Goal: Information Seeking & Learning: Learn about a topic

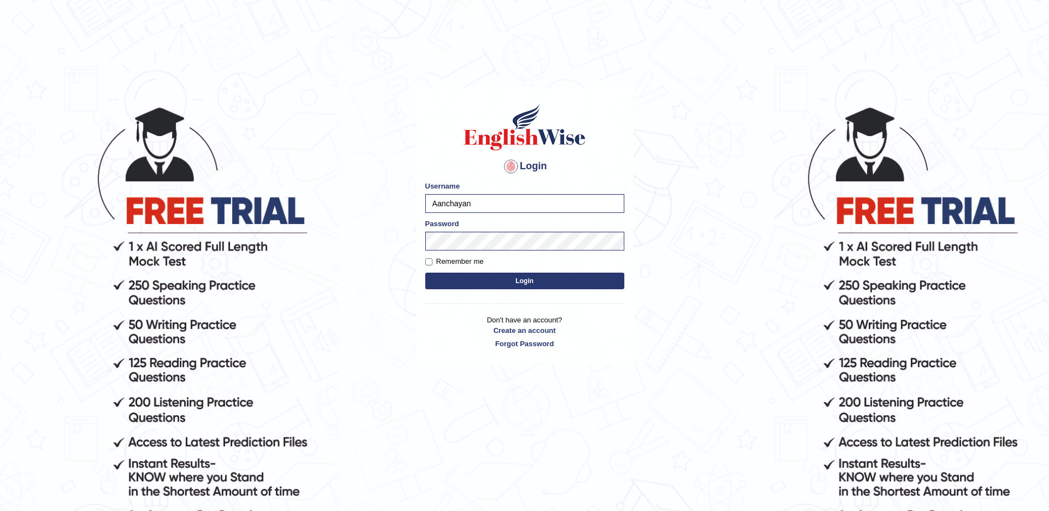
click at [519, 280] on button "Login" at bounding box center [524, 281] width 199 height 17
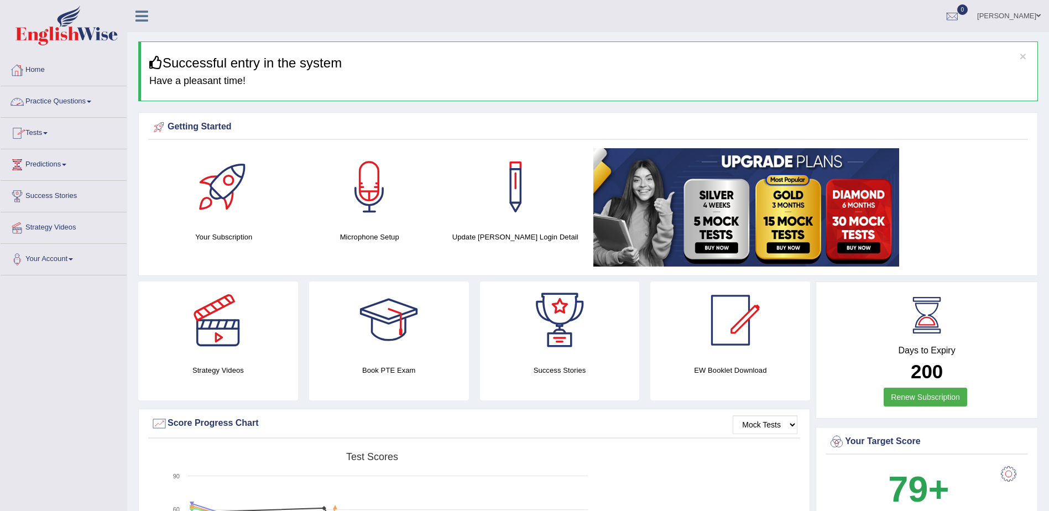
click at [44, 138] on link "Tests" at bounding box center [64, 132] width 126 height 28
click at [57, 177] on link "Take Mock Test" at bounding box center [71, 179] width 103 height 20
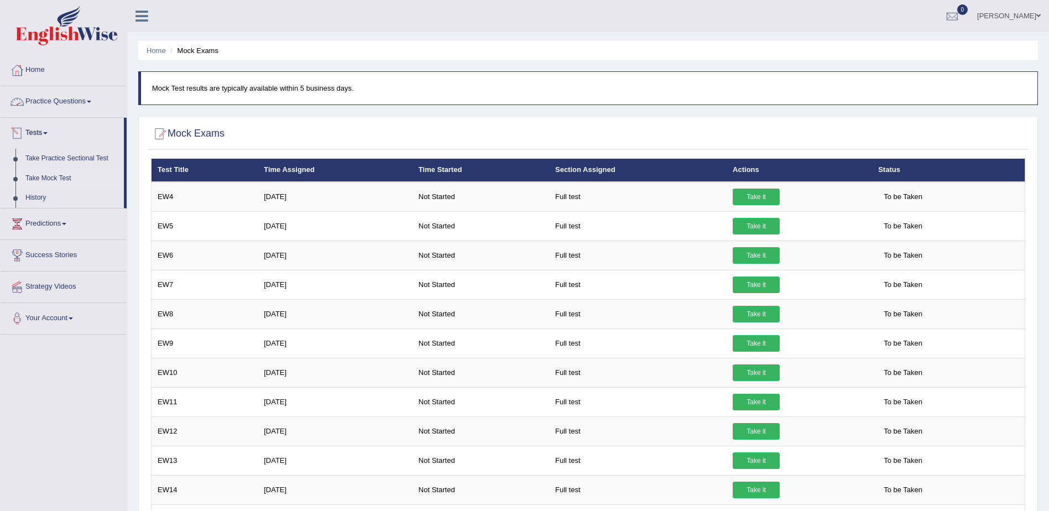
click at [64, 101] on link "Practice Questions" at bounding box center [64, 100] width 126 height 28
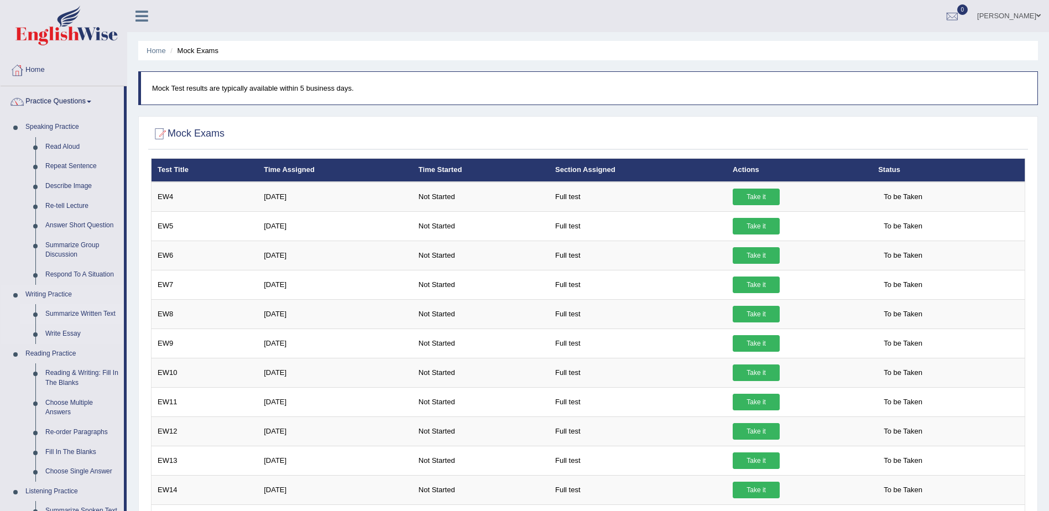
click at [69, 313] on link "Summarize Written Text" at bounding box center [81, 314] width 83 height 20
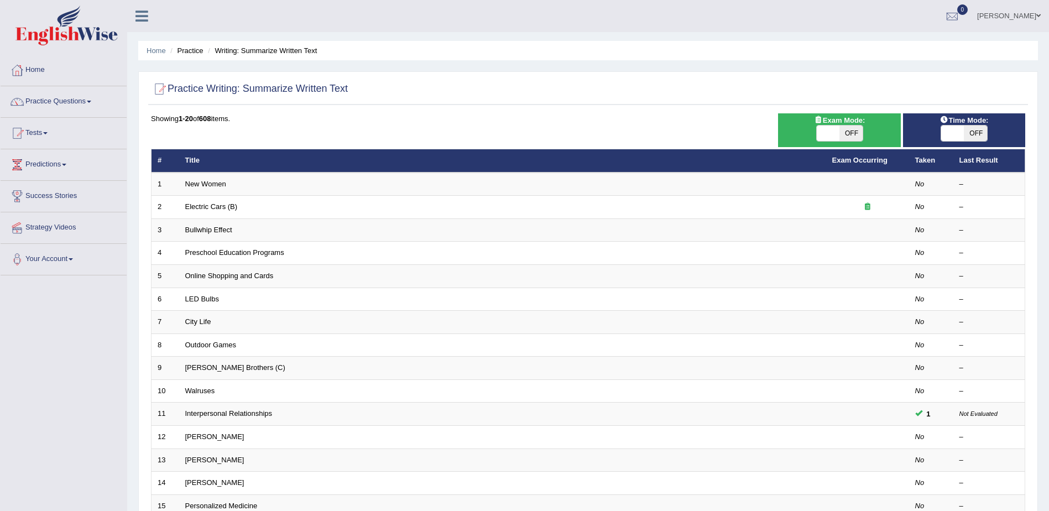
click at [857, 136] on span "OFF" at bounding box center [850, 132] width 23 height 15
checkbox input "true"
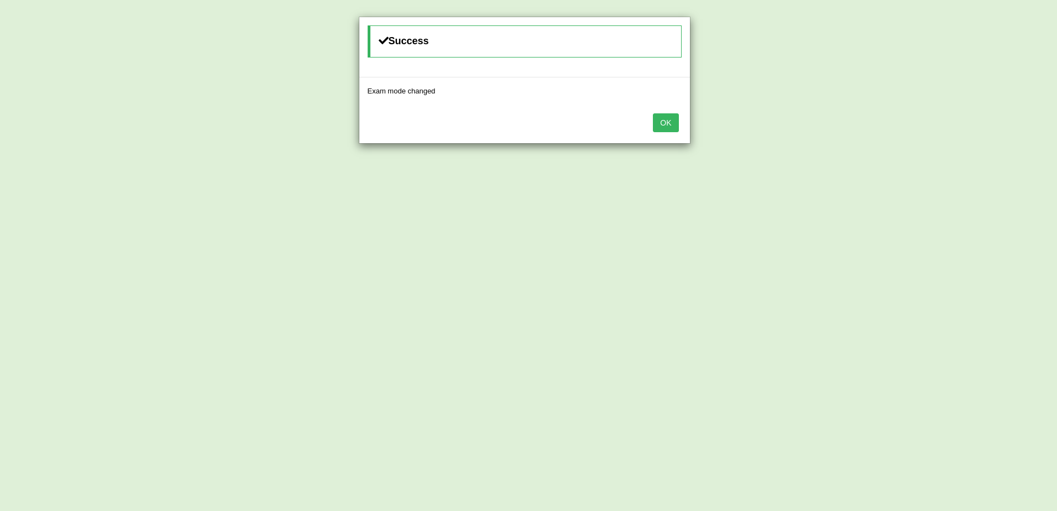
click at [675, 127] on button "OK" at bounding box center [665, 122] width 25 height 19
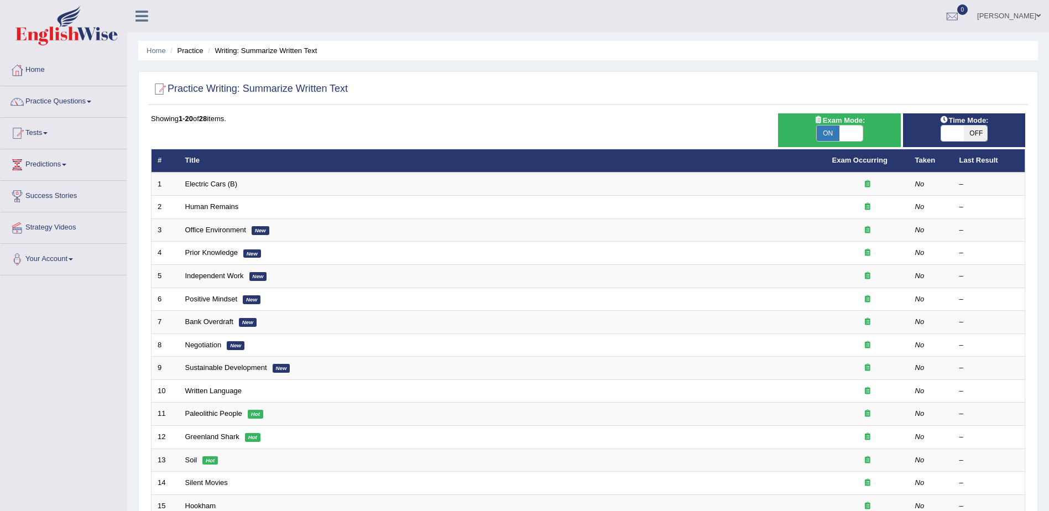
click at [981, 133] on span "OFF" at bounding box center [975, 132] width 23 height 15
checkbox input "true"
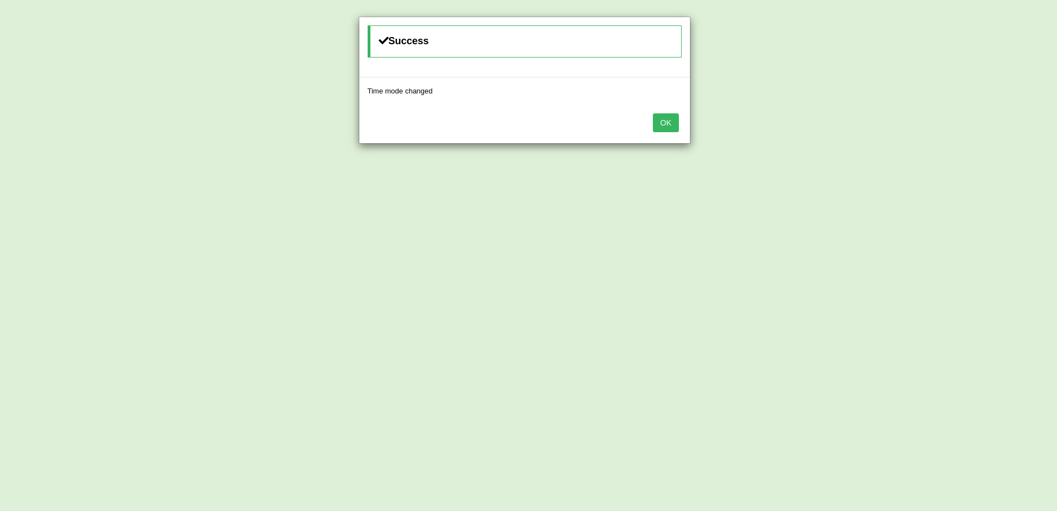
click at [673, 122] on button "OK" at bounding box center [665, 122] width 25 height 19
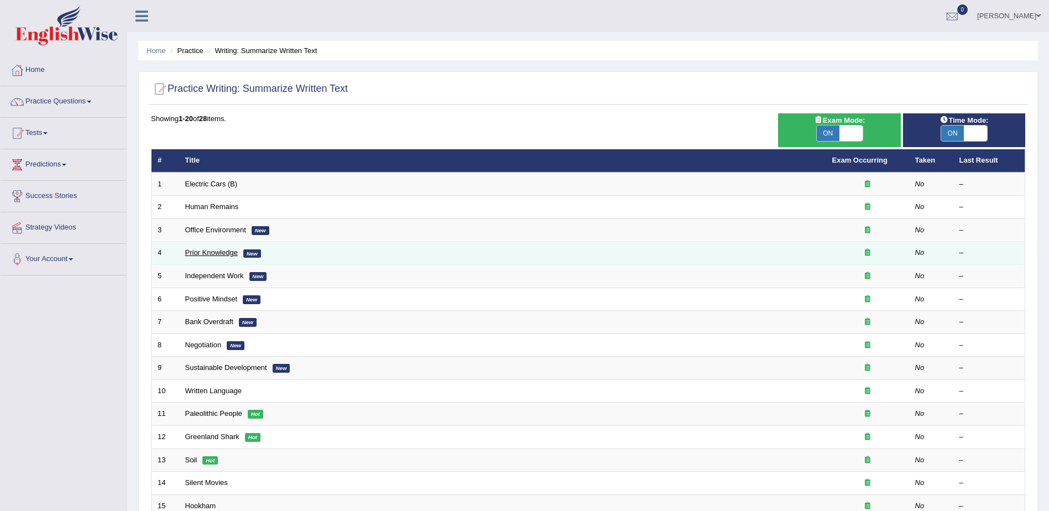
click at [220, 251] on link "Prior Knowledge" at bounding box center [211, 252] width 53 height 8
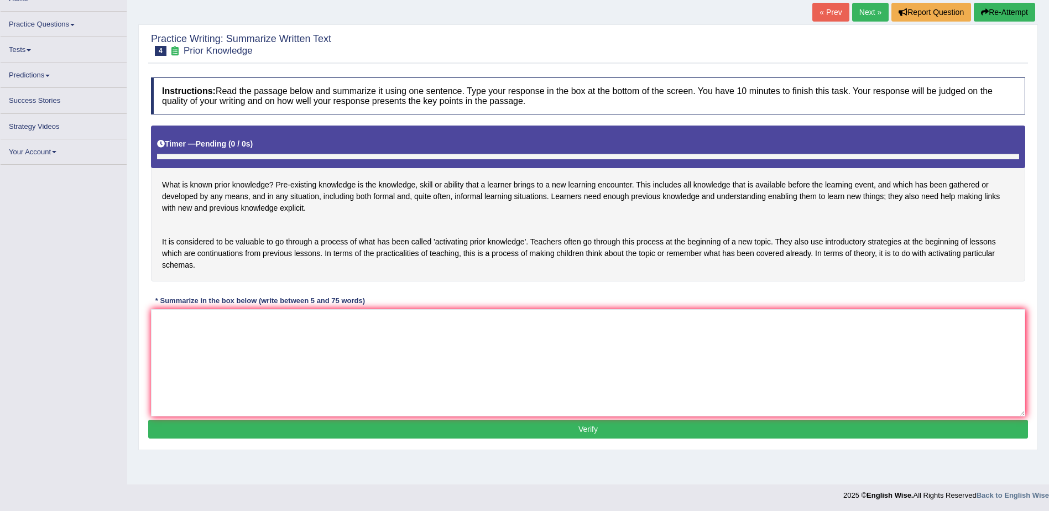
scroll to position [70, 0]
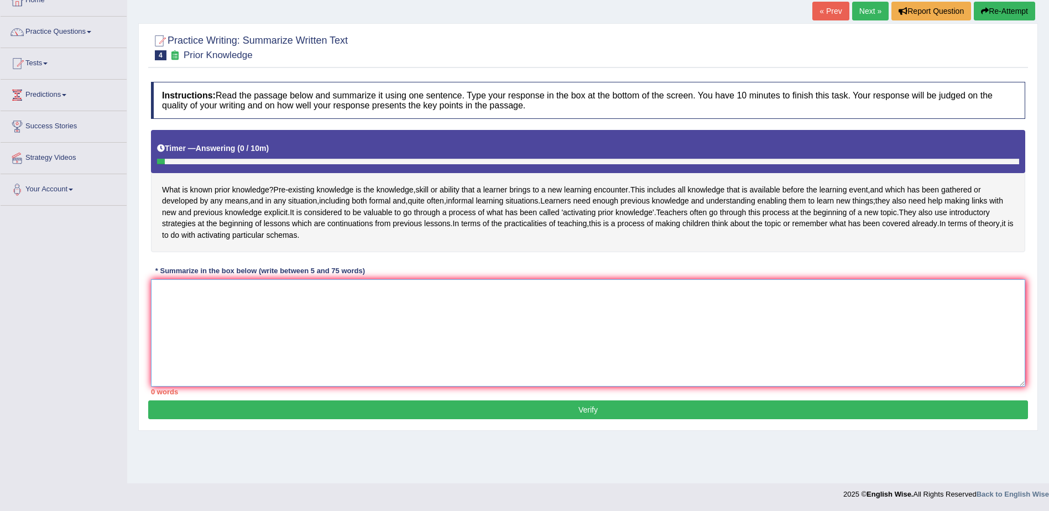
click at [260, 307] on textarea at bounding box center [588, 332] width 874 height 107
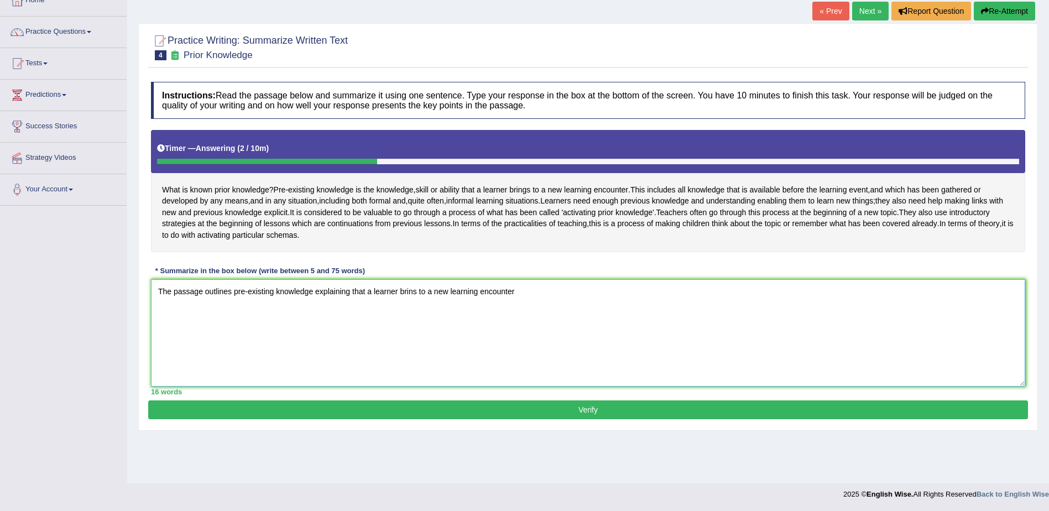
click at [411, 313] on textarea "The passage outlines pre-existing knowledge explaining that a learner brins to …" at bounding box center [588, 332] width 874 height 107
drag, startPoint x: 414, startPoint y: 313, endPoint x: 521, endPoint y: 320, distance: 107.4
click at [521, 320] on textarea "The passage outlines pre-existing knowledge explaining that a learner brings to…" at bounding box center [588, 332] width 874 height 107
click at [538, 318] on textarea "The passage outlines pre-existing knowledge explaining that a learner brings to…" at bounding box center [588, 332] width 874 height 107
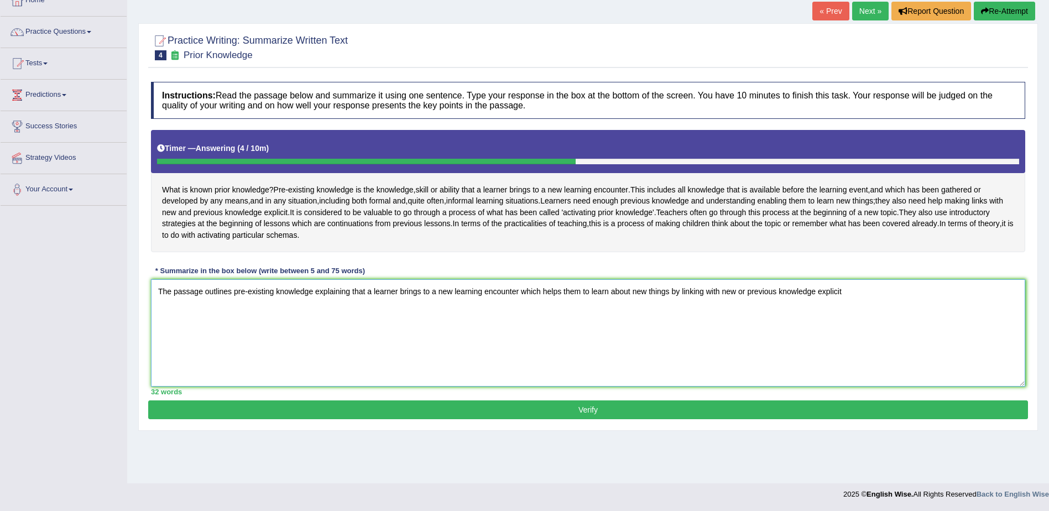
drag, startPoint x: 609, startPoint y: 313, endPoint x: 669, endPoint y: 315, distance: 59.7
click at [669, 315] on textarea "The passage outlines pre-existing knowledge explaining that a learner brings to…" at bounding box center [588, 332] width 874 height 107
drag, startPoint x: 637, startPoint y: 316, endPoint x: 756, endPoint y: 315, distance: 118.9
click at [756, 315] on textarea "The passage outlines pre-existing knowledge explaining that a learner brings to…" at bounding box center [588, 332] width 874 height 107
click at [790, 316] on textarea "The passage outlines pre-existing knowledge explaining that a learner brings to…" at bounding box center [588, 332] width 874 height 107
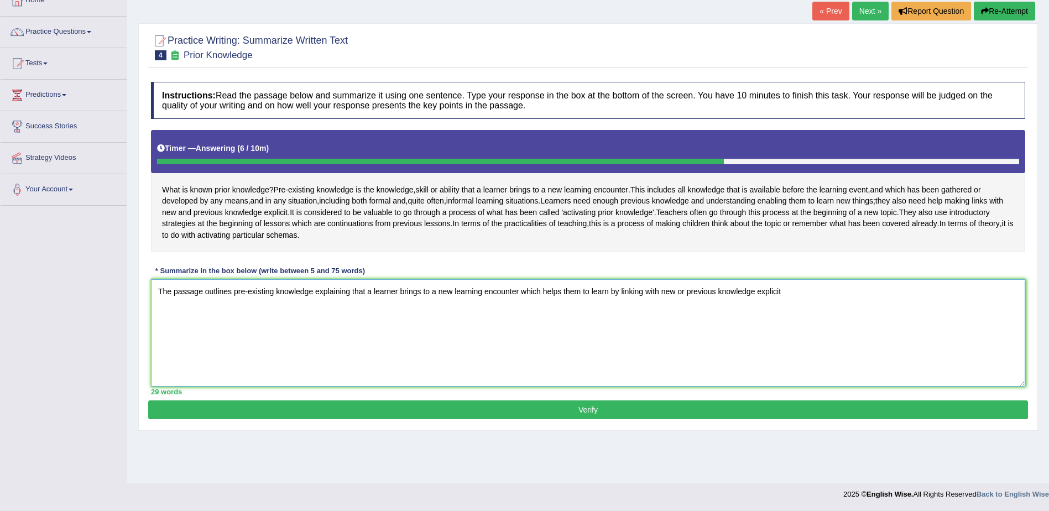
drag, startPoint x: 642, startPoint y: 315, endPoint x: 622, endPoint y: 313, distance: 19.4
click at [622, 313] on textarea "The passage outlines pre-existing knowledge explaining that a learner brings to…" at bounding box center [588, 332] width 874 height 107
click at [805, 312] on textarea "The passage outlines pre-existing knowledge explaining that a learner brings to…" at bounding box center [588, 332] width 874 height 107
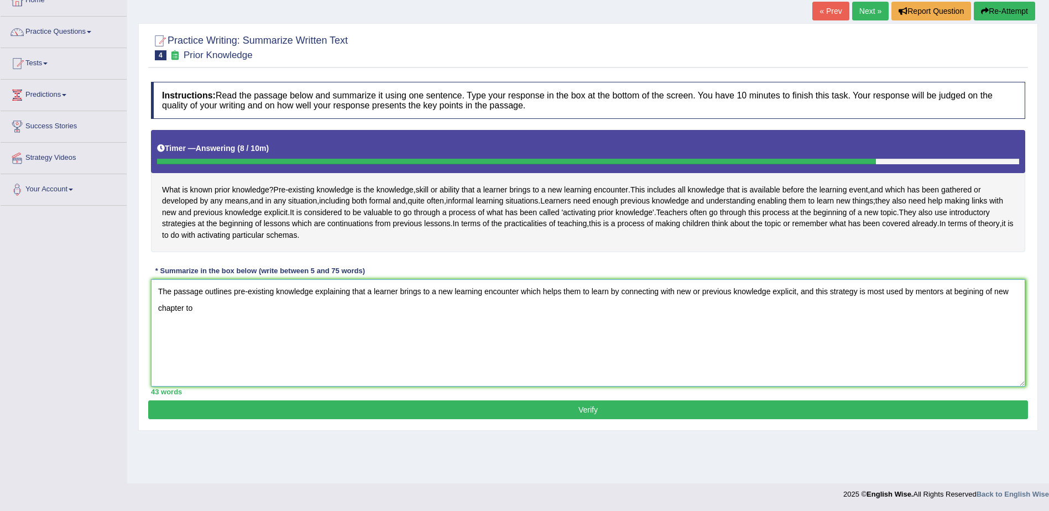
drag, startPoint x: 224, startPoint y: 333, endPoint x: 859, endPoint y: 309, distance: 635.1
click at [859, 309] on textarea "The passage outlines pre-existing knowledge explaining that a learner brings to…" at bounding box center [588, 332] width 874 height 107
click at [868, 313] on textarea "The passage outlines pre-existing knowledge explaining that a learner brings to…" at bounding box center [588, 332] width 874 height 107
click at [994, 315] on textarea "The passage outlines pre-existing knowledge explaining that a learner brings to…" at bounding box center [588, 332] width 874 height 107
type textarea "The passage outlines pre-existing knowledge explaining that a learner brings to…"
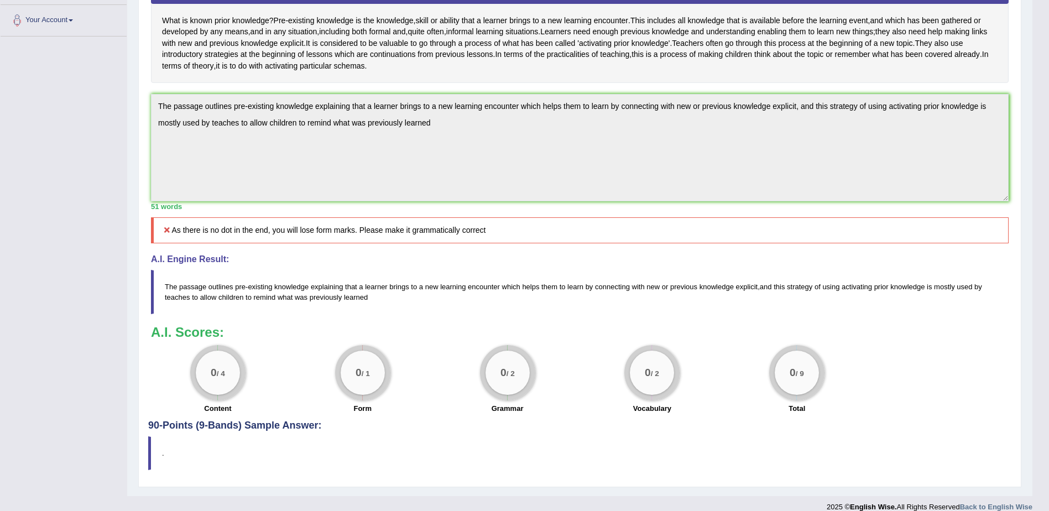
scroll to position [219, 0]
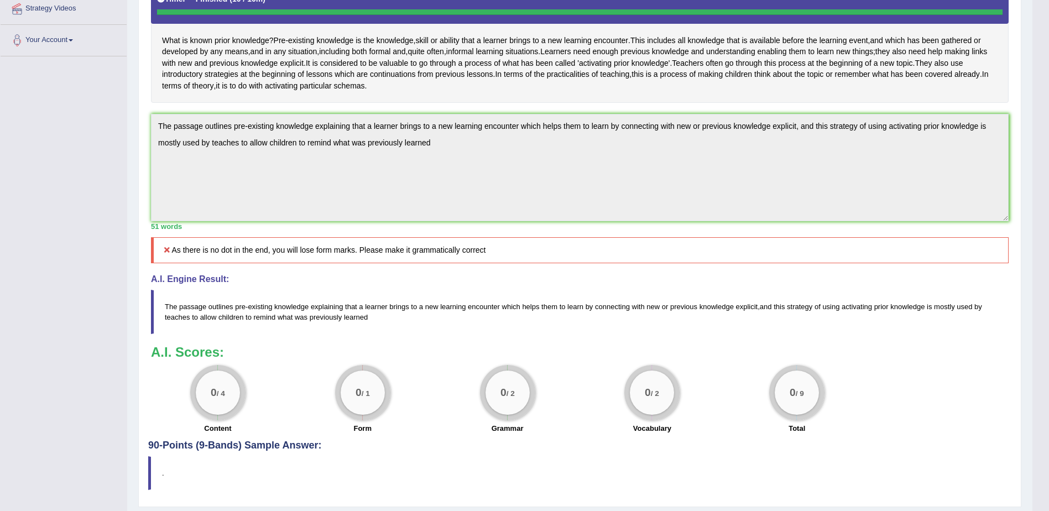
click at [139, 144] on div "Practice Writing: Summarize Written Text 4 Prior Knowledge Instructions: Read t…" at bounding box center [579, 190] width 883 height 633
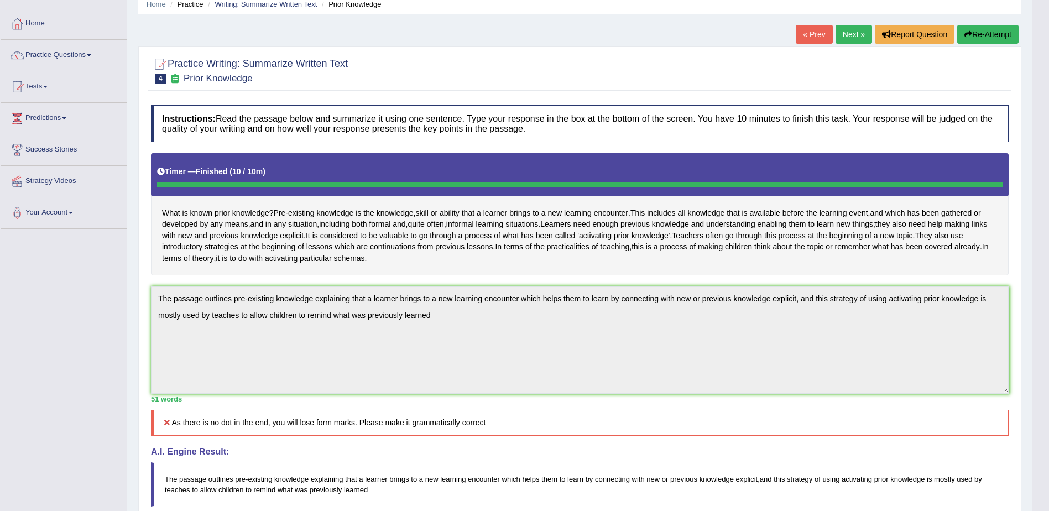
scroll to position [0, 0]
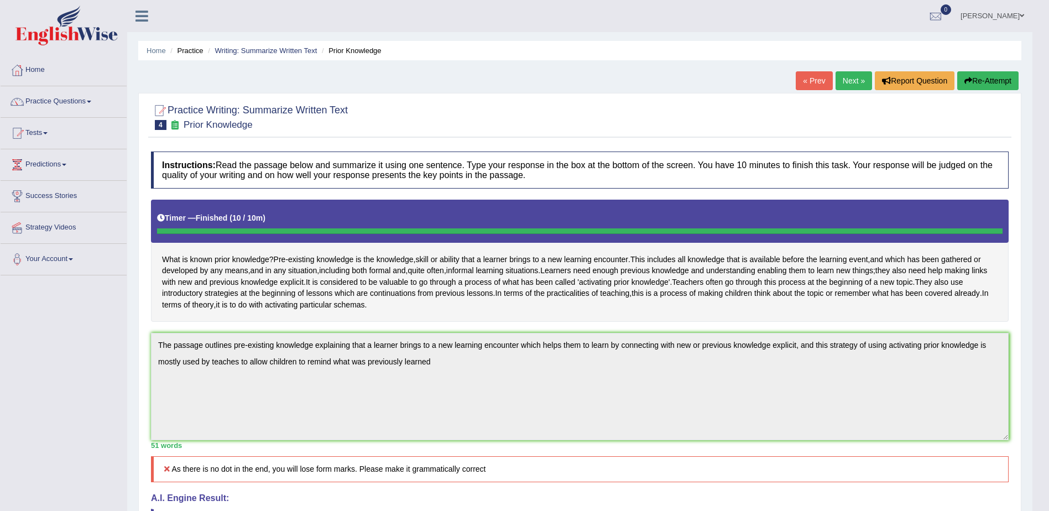
click at [983, 80] on button "Re-Attempt" at bounding box center [987, 80] width 61 height 19
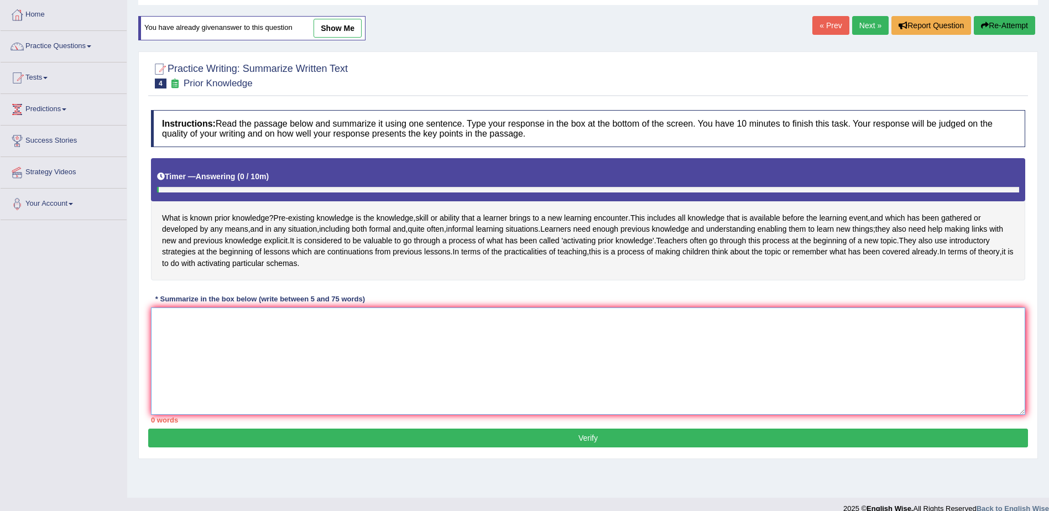
click at [301, 376] on textarea at bounding box center [588, 360] width 874 height 107
paste textarea "The passage outlines pre-existing knowledge explaining that a learner brings to…"
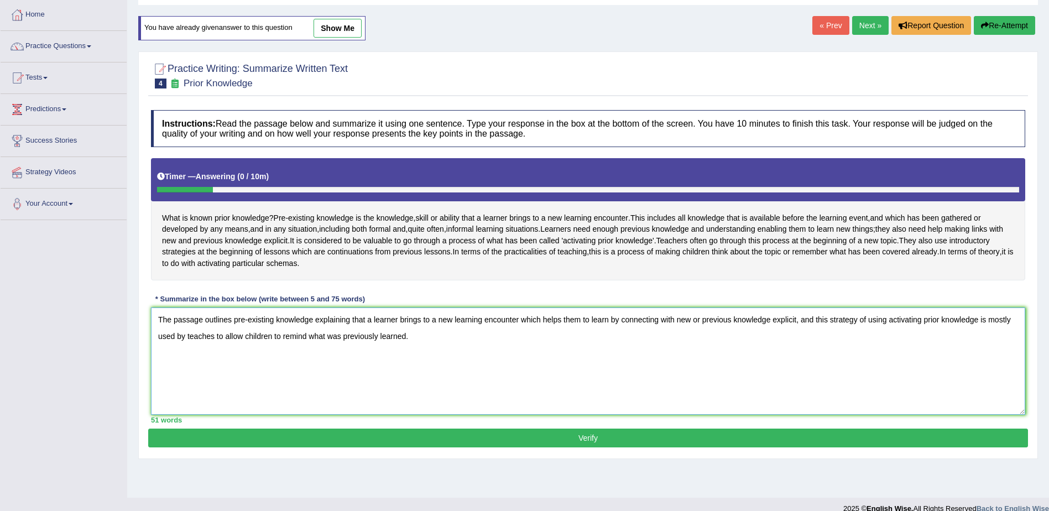
drag, startPoint x: 188, startPoint y: 346, endPoint x: 405, endPoint y: 337, distance: 217.4
click at [405, 337] on textarea "The passage outlines pre-existing knowledge explaining that a learner brings to…" at bounding box center [588, 360] width 874 height 107
click at [363, 348] on textarea "The passage outlines pre-existing knowledge explaining that a learner brings to…" at bounding box center [588, 360] width 874 height 107
click at [372, 341] on textarea "The passage outlines pre-existing knowledge explaining that a learner brings to…" at bounding box center [588, 360] width 874 height 107
drag, startPoint x: 459, startPoint y: 343, endPoint x: 636, endPoint y: 342, distance: 176.9
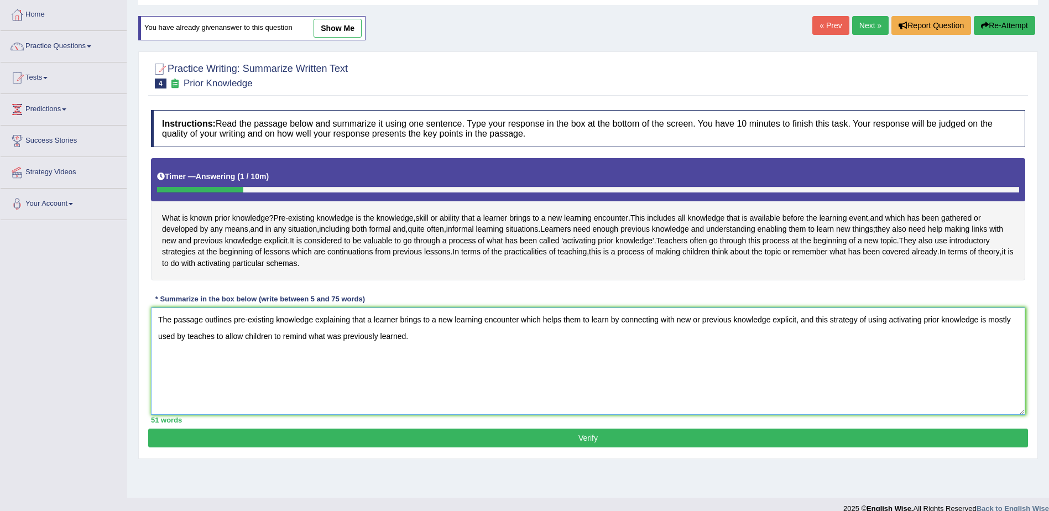
click at [636, 342] on textarea "The passage outlines pre-existing knowledge explaining that a learner brings to…" at bounding box center [588, 360] width 874 height 107
click at [378, 345] on textarea "The passage outlines pre-existing knowledge explaining that a learner brings to…" at bounding box center [588, 360] width 874 height 107
drag, startPoint x: 202, startPoint y: 339, endPoint x: 339, endPoint y: 335, distance: 136.6
click at [339, 335] on textarea "The passage outlines pre-existing knowledge explaining that a learner brings to…" at bounding box center [588, 360] width 874 height 107
click at [338, 363] on textarea "The passage outlines pre-existing knowledge explaining that a learner brings to…" at bounding box center [588, 360] width 874 height 107
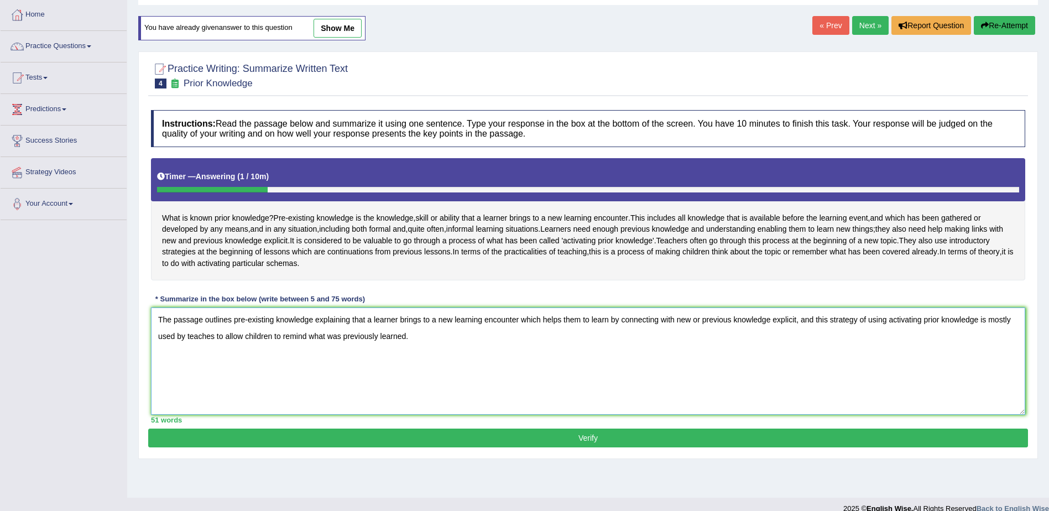
drag, startPoint x: 365, startPoint y: 342, endPoint x: 543, endPoint y: 344, distance: 177.5
click at [543, 344] on textarea "The passage outlines pre-existing knowledge explaining that a learner brings to…" at bounding box center [588, 360] width 874 height 107
click at [454, 370] on textarea "The passage outlines pre-existing knowledge explaining that a learner brings to…" at bounding box center [588, 360] width 874 height 107
drag, startPoint x: 435, startPoint y: 344, endPoint x: 373, endPoint y: 341, distance: 62.0
click at [373, 341] on textarea "The passage outlines pre-existing knowledge explaining that a learner brings to…" at bounding box center [588, 360] width 874 height 107
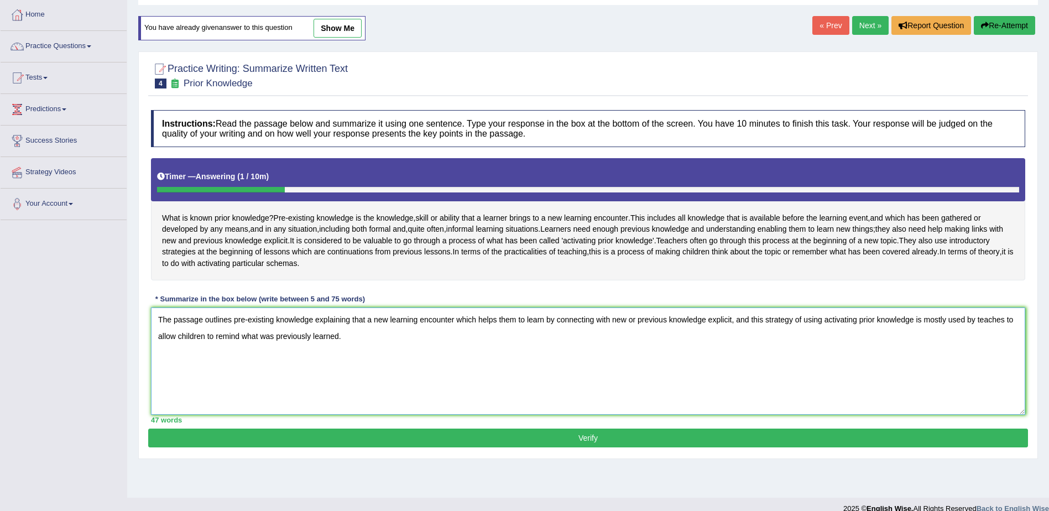
click at [477, 343] on textarea "The passage outlines pre-existing knowledge explaining that a new learning enco…" at bounding box center [588, 360] width 874 height 107
click at [510, 373] on textarea "The passage outlines pre-existing knowledge explaining that a new learning enco…" at bounding box center [588, 360] width 874 height 107
drag, startPoint x: 420, startPoint y: 341, endPoint x: 689, endPoint y: 339, distance: 268.7
click at [689, 339] on textarea "The passage outlines pre-existing knowledge explaining that a new learning enco…" at bounding box center [588, 360] width 874 height 107
click at [709, 342] on textarea "The passage outlines pre-existing knowledge explaining that a new learning enco…" at bounding box center [588, 360] width 874 height 107
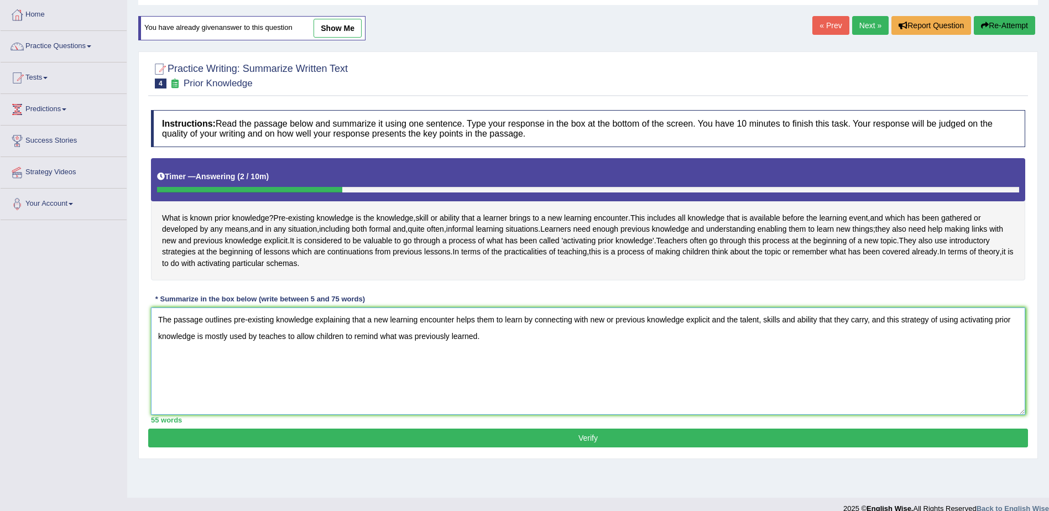
click at [882, 341] on textarea "The passage outlines pre-existing knowledge explaining that a new learning enco…" at bounding box center [588, 360] width 874 height 107
click at [920, 355] on textarea "The passage outlines pre-existing knowledge explaining that a new learning enco…" at bounding box center [588, 360] width 874 height 107
drag, startPoint x: 922, startPoint y: 344, endPoint x: 217, endPoint y: 360, distance: 705.0
click at [217, 360] on textarea "The passage outlines pre-existing knowledge explaining that a new learning enco…" at bounding box center [588, 360] width 874 height 107
drag, startPoint x: 195, startPoint y: 341, endPoint x: 641, endPoint y: 338, distance: 446.7
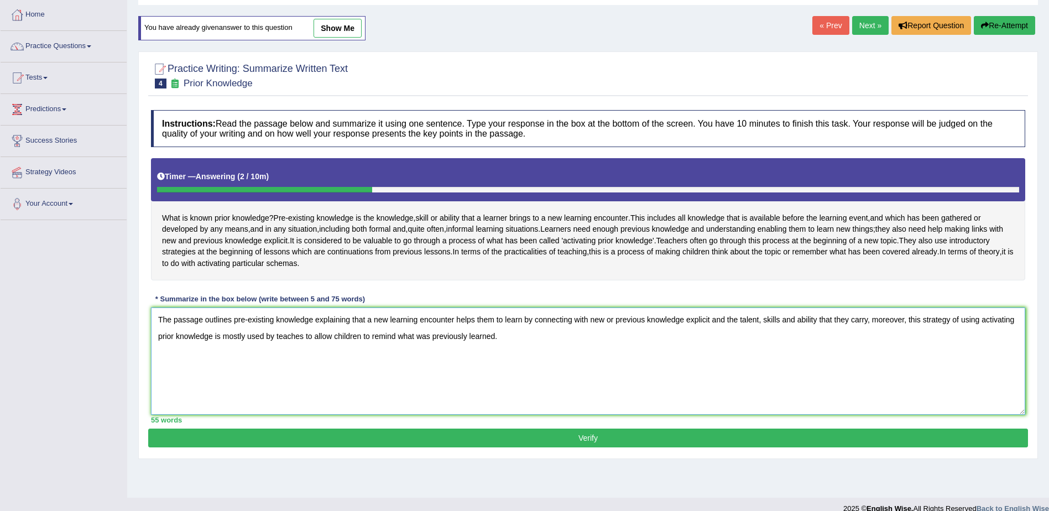
click at [678, 339] on textarea "The passage outlines pre-existing knowledge explaining that a new learning enco…" at bounding box center [588, 360] width 874 height 107
click at [668, 353] on textarea "The passage outlines pre-existing knowledge explaining that a new learning enco…" at bounding box center [588, 360] width 874 height 107
drag, startPoint x: 613, startPoint y: 341, endPoint x: 799, endPoint y: 342, distance: 185.7
click at [799, 342] on textarea "The passage outlines pre-existing knowledge explaining that a new learning enco…" at bounding box center [588, 360] width 874 height 107
click at [765, 348] on textarea "The passage outlines pre-existing knowledge explaining that a new learning enco…" at bounding box center [588, 360] width 874 height 107
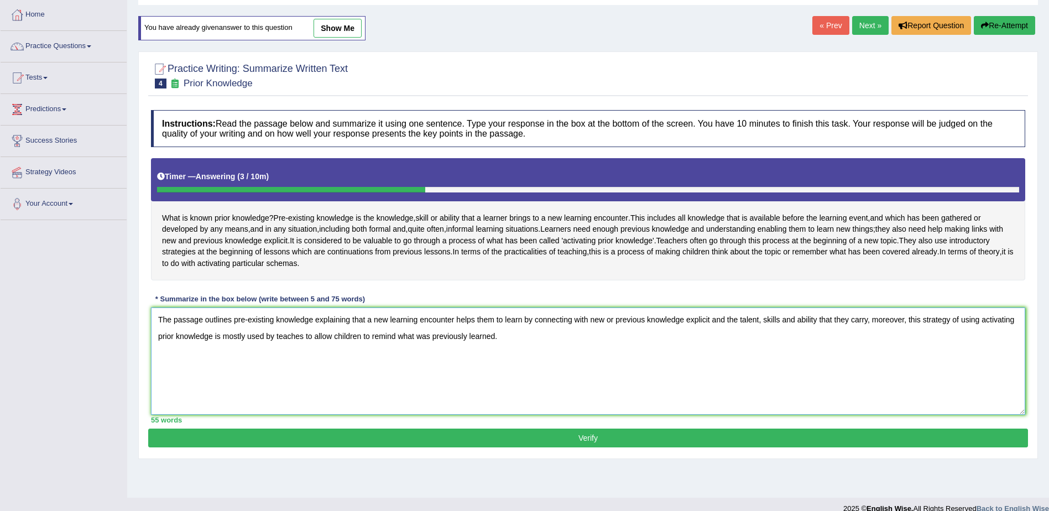
drag, startPoint x: 802, startPoint y: 339, endPoint x: 394, endPoint y: 365, distance: 409.3
click at [394, 365] on textarea "The passage outlines pre-existing knowledge explaining that a new learning enco…" at bounding box center [588, 360] width 874 height 107
click at [514, 364] on textarea "The passage outlines pre-existing knowledge explaining that a new learning enco…" at bounding box center [588, 360] width 874 height 107
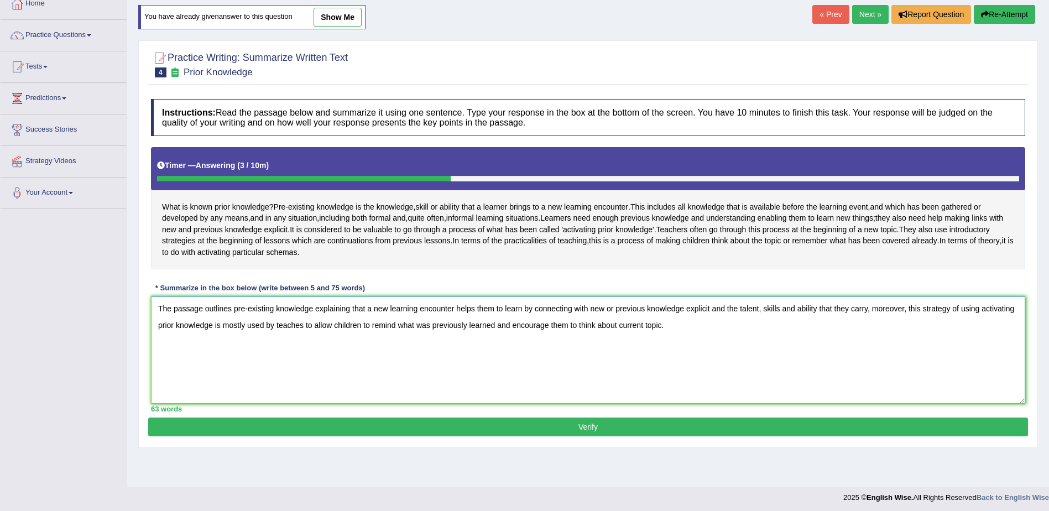
scroll to position [70, 0]
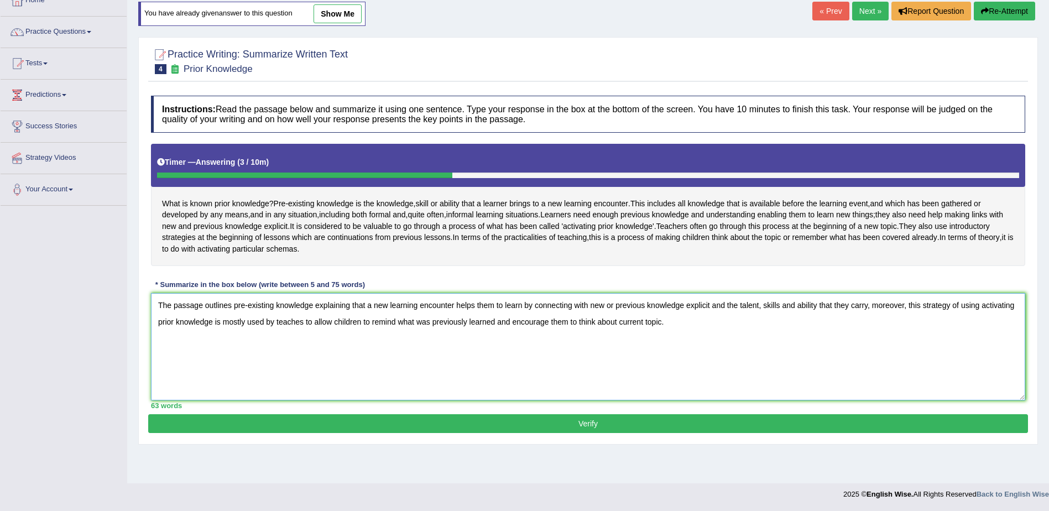
type textarea "The passage outlines pre-existing knowledge explaining that a new learning enco…"
click at [614, 433] on button "Verify" at bounding box center [588, 423] width 880 height 19
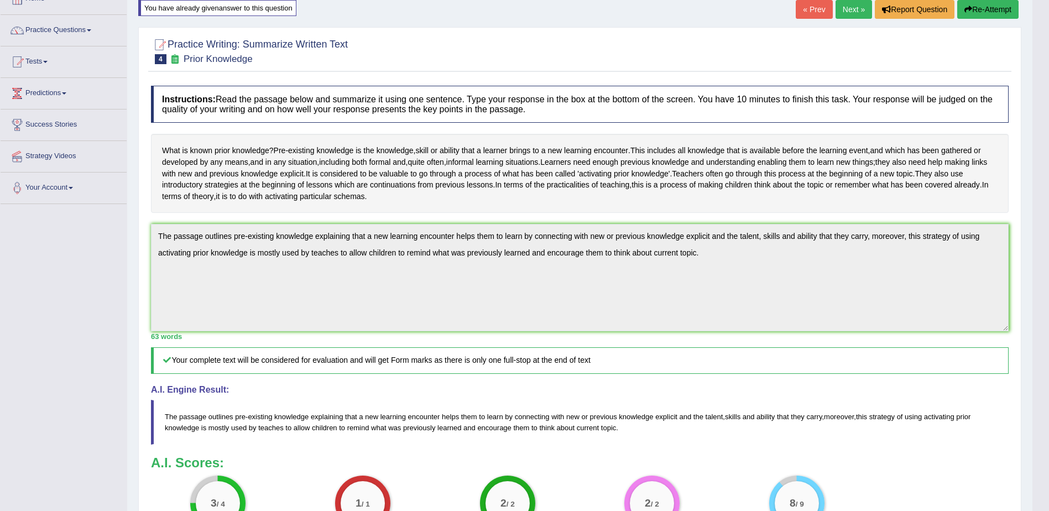
scroll to position [237, 0]
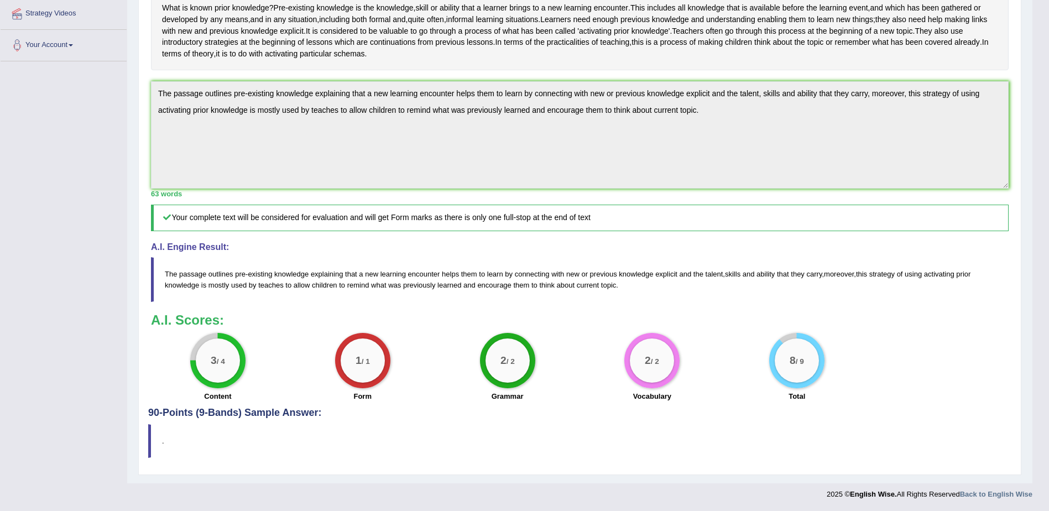
click at [828, 373] on div "8 / 9 Total" at bounding box center [796, 368] width 145 height 71
click at [505, 287] on span "encourage" at bounding box center [494, 285] width 34 height 8
click at [612, 289] on blockquote "The passage outlines pre - existing knowledge explaining that a new learning en…" at bounding box center [579, 279] width 857 height 44
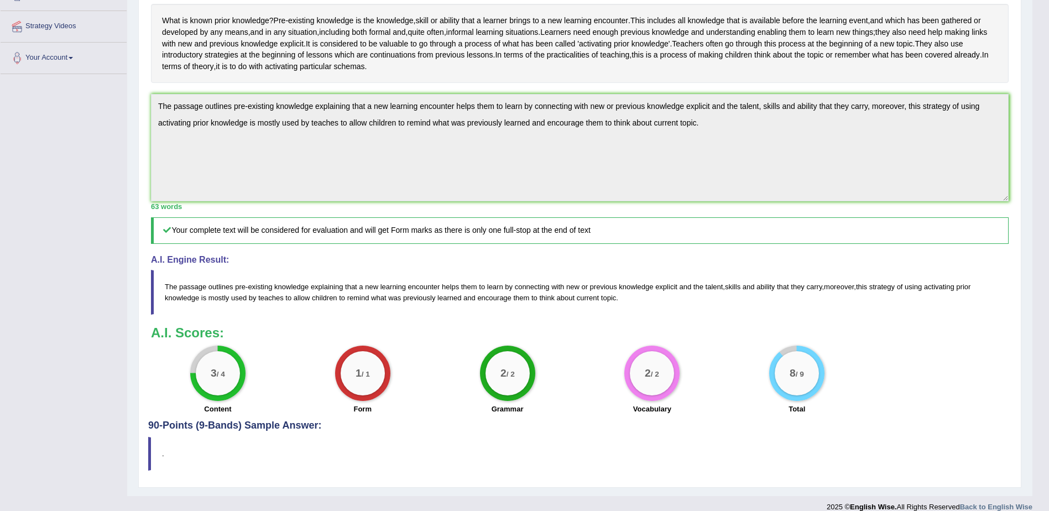
scroll to position [182, 0]
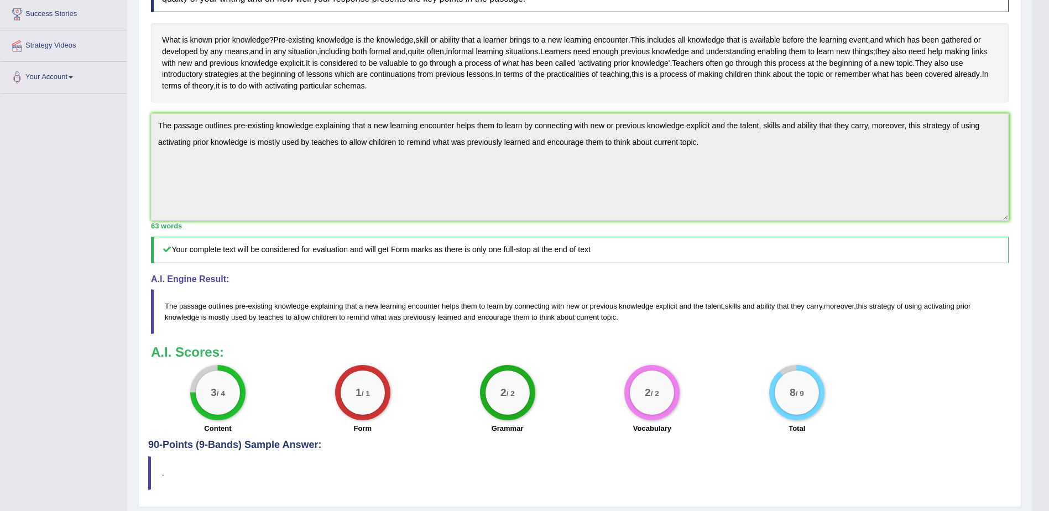
click at [346, 263] on h5 "Your complete text will be considered for evaluation and will get Form marks as…" at bounding box center [579, 250] width 857 height 26
click at [202, 263] on h5 "Your complete text will be considered for evaluation and will get Form marks as…" at bounding box center [579, 250] width 857 height 26
click at [194, 310] on span "passage" at bounding box center [192, 306] width 27 height 8
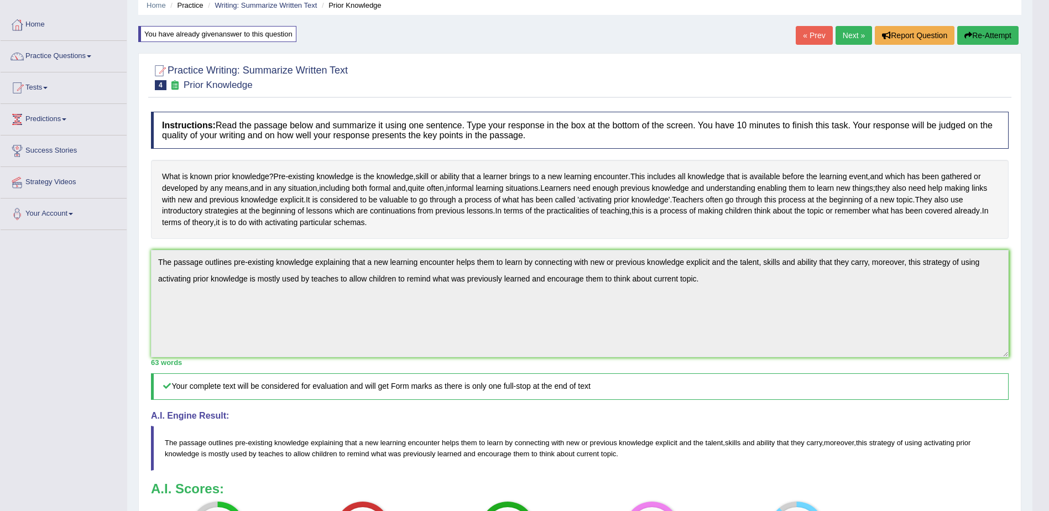
scroll to position [16, 0]
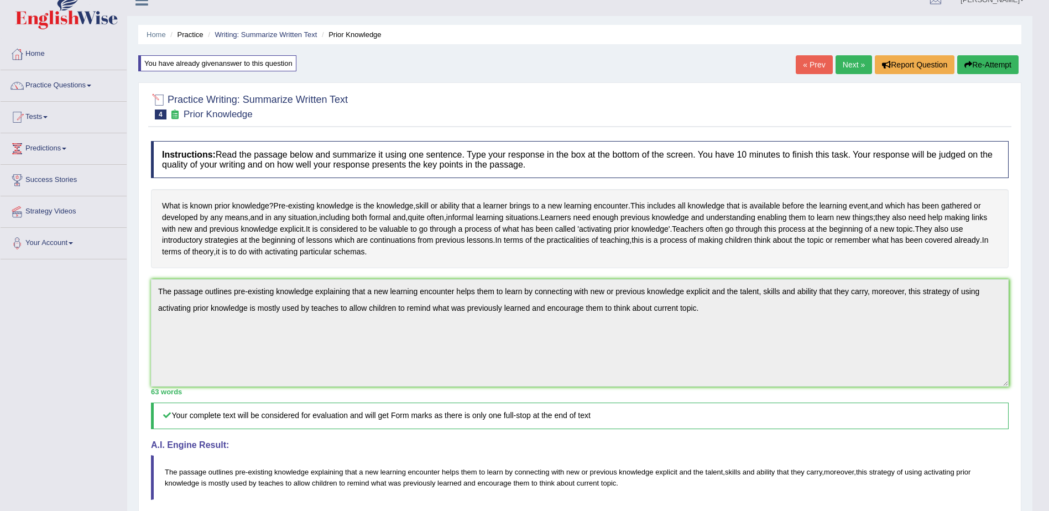
click at [161, 114] on span "4" at bounding box center [161, 114] width 12 height 10
click at [174, 116] on icon at bounding box center [175, 113] width 12 height 9
click at [213, 118] on small "Prior Knowledge" at bounding box center [218, 114] width 69 height 11
click at [225, 117] on small "Prior Knowledge" at bounding box center [218, 114] width 69 height 11
click at [200, 113] on small "Prior Knowledge" at bounding box center [218, 114] width 69 height 11
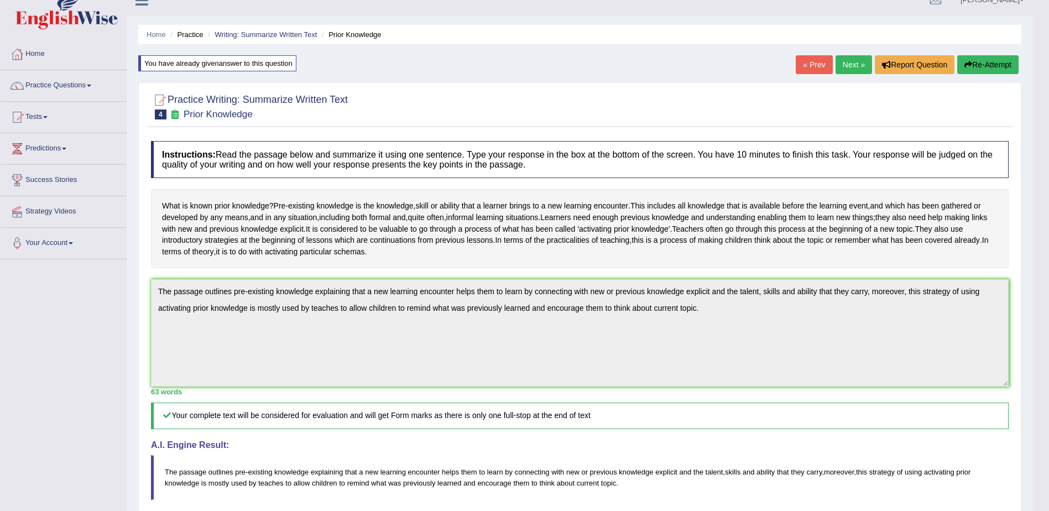
click at [162, 112] on span "4" at bounding box center [161, 114] width 12 height 10
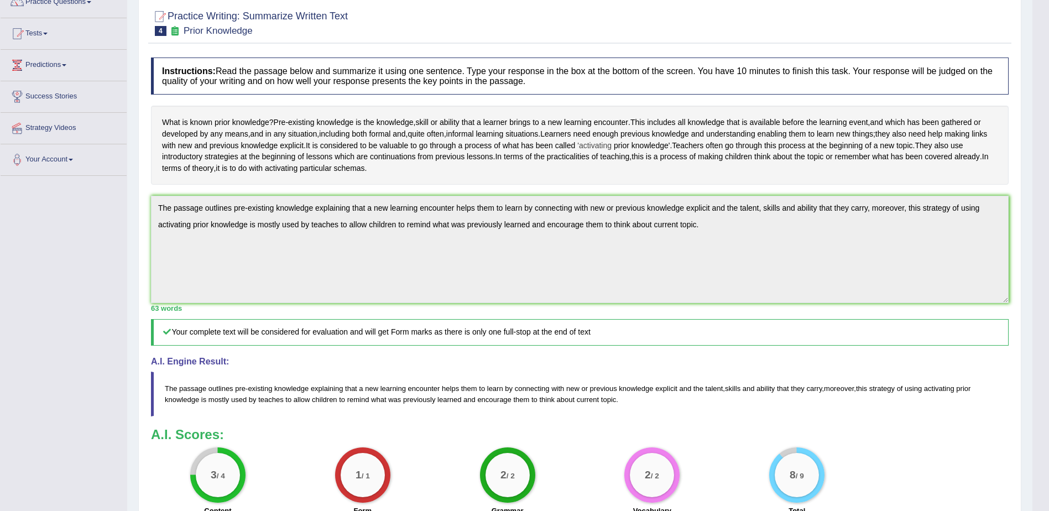
scroll to position [237, 0]
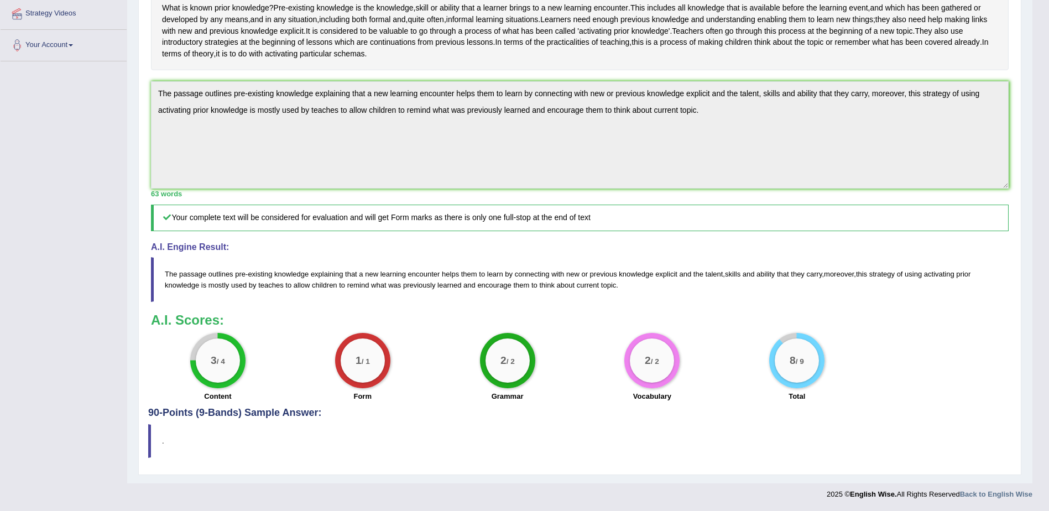
click at [1040, 96] on body "Toggle navigation Home Practice Questions Speaking Practice Read Aloud Repeat S…" at bounding box center [524, 41] width 1049 height 511
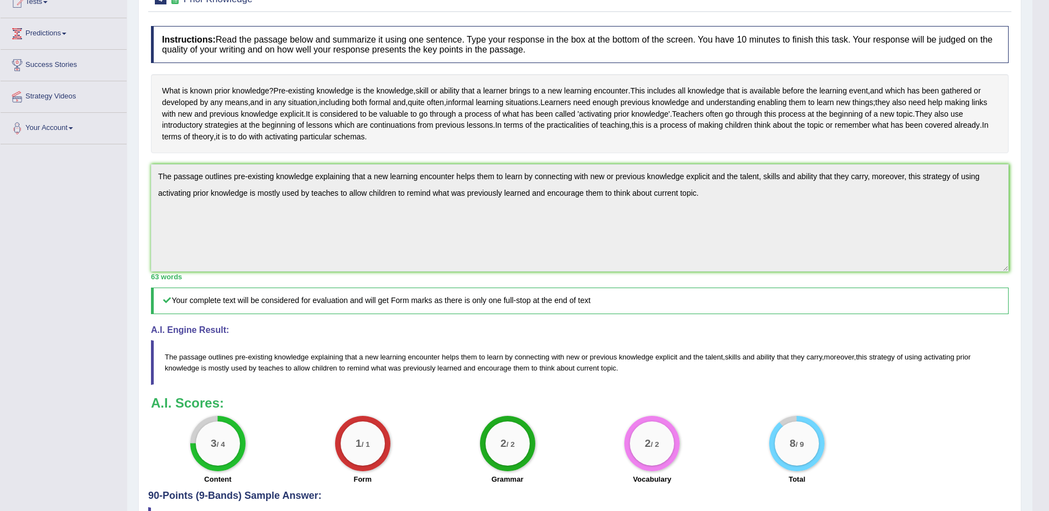
scroll to position [0, 0]
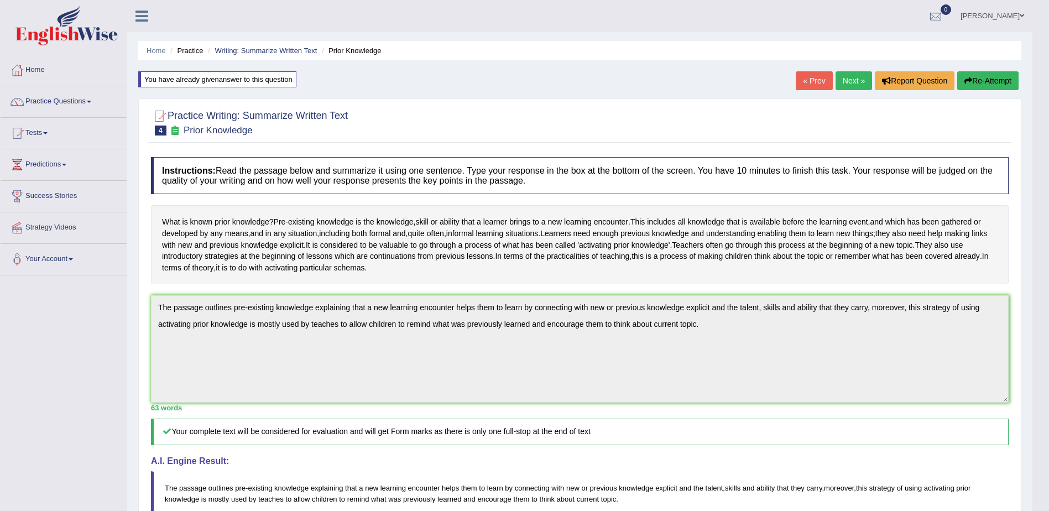
click at [937, 18] on div at bounding box center [935, 16] width 17 height 17
click at [706, 57] on ul "Home Practice Writing: Summarize Written Text Prior Knowledge" at bounding box center [579, 50] width 883 height 19
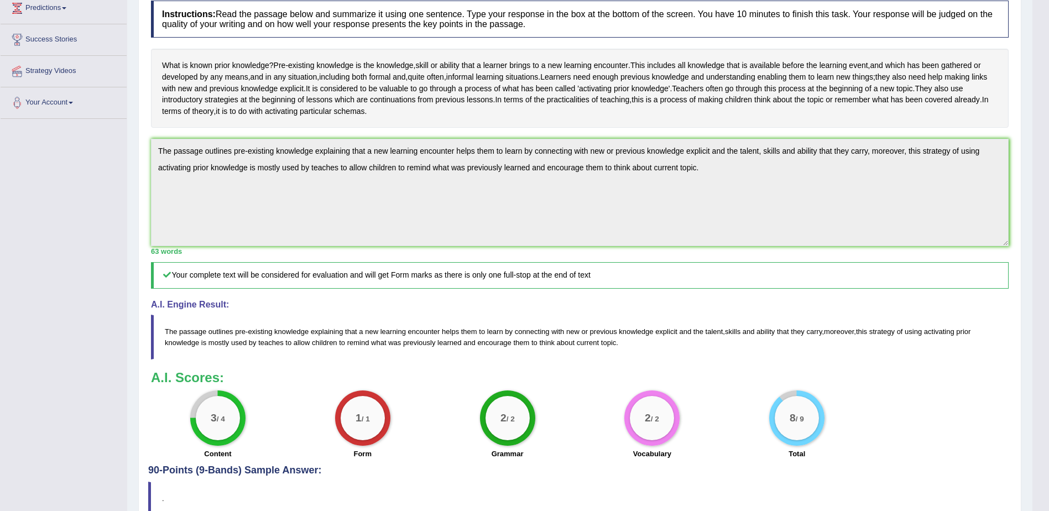
scroll to position [166, 0]
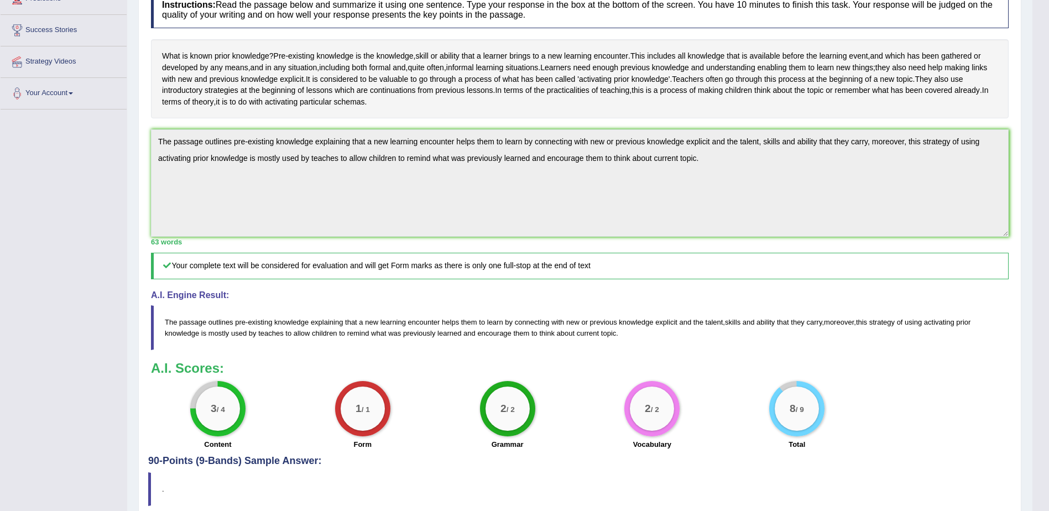
click at [387, 349] on blockquote "The passage outlines pre - existing knowledge explaining that a new learning en…" at bounding box center [579, 327] width 857 height 44
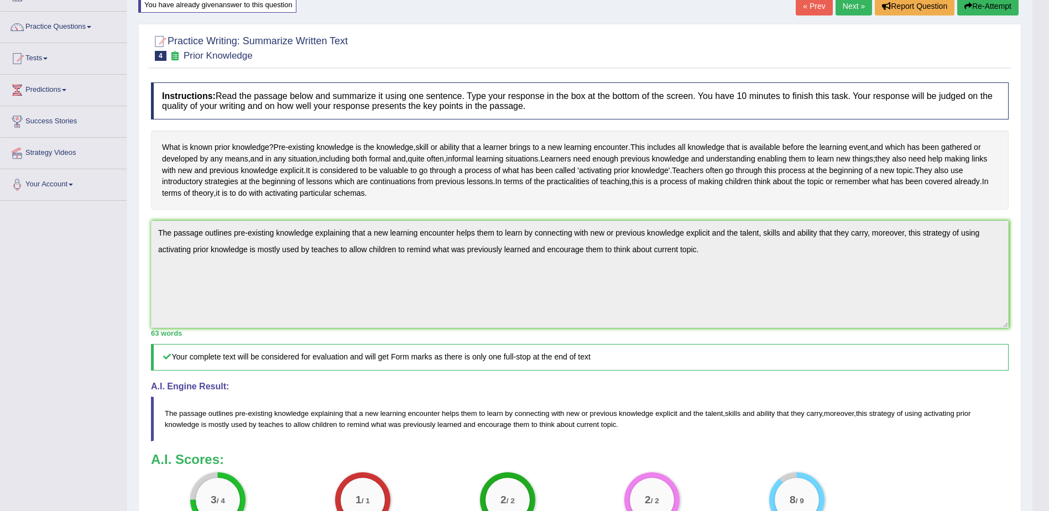
scroll to position [55, 0]
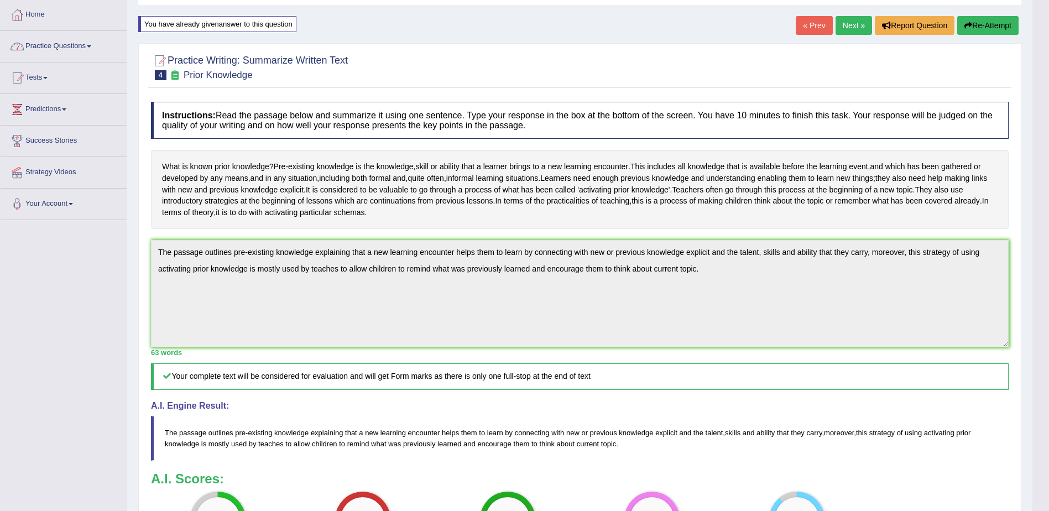
click at [89, 48] on link "Practice Questions" at bounding box center [64, 45] width 126 height 28
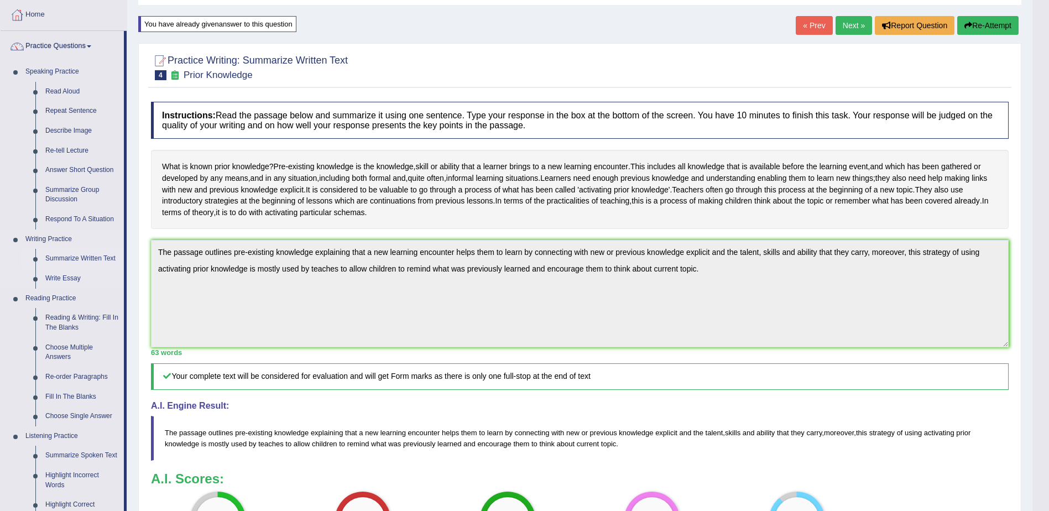
click at [86, 255] on link "Summarize Written Text" at bounding box center [81, 259] width 83 height 20
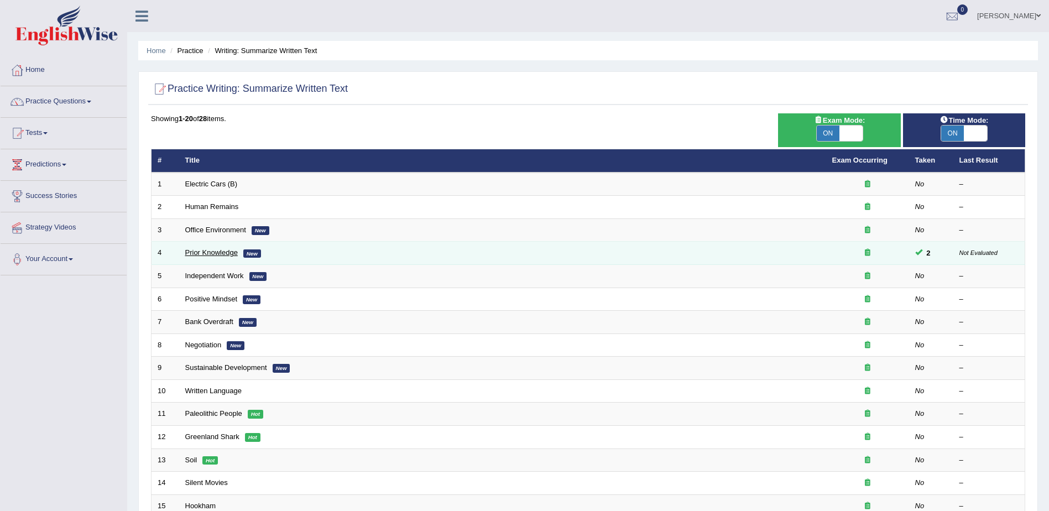
click at [222, 252] on link "Prior Knowledge" at bounding box center [211, 252] width 53 height 8
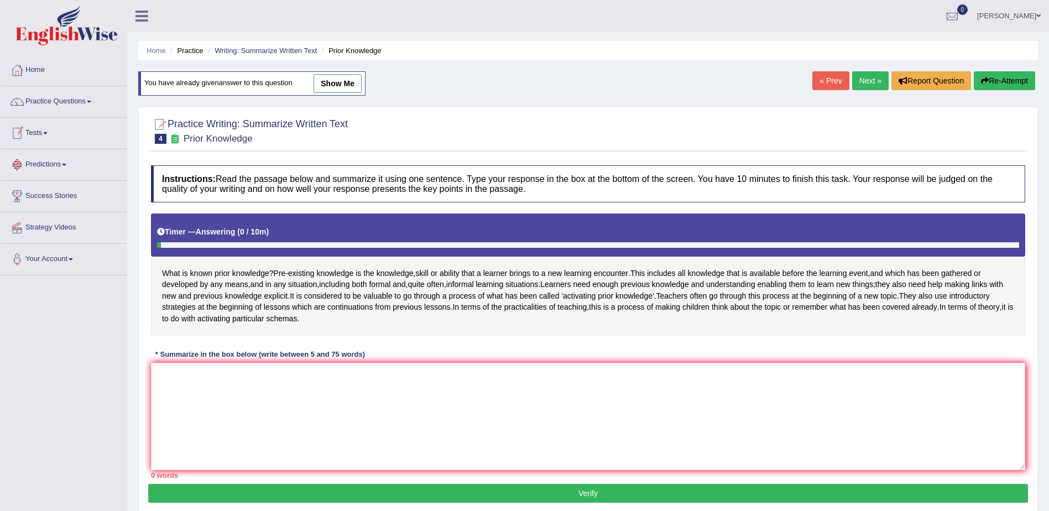
click at [336, 84] on link "show me" at bounding box center [337, 83] width 48 height 19
type textarea "The passage outlines pre-existing knowledge explaining that a new learning enco…"
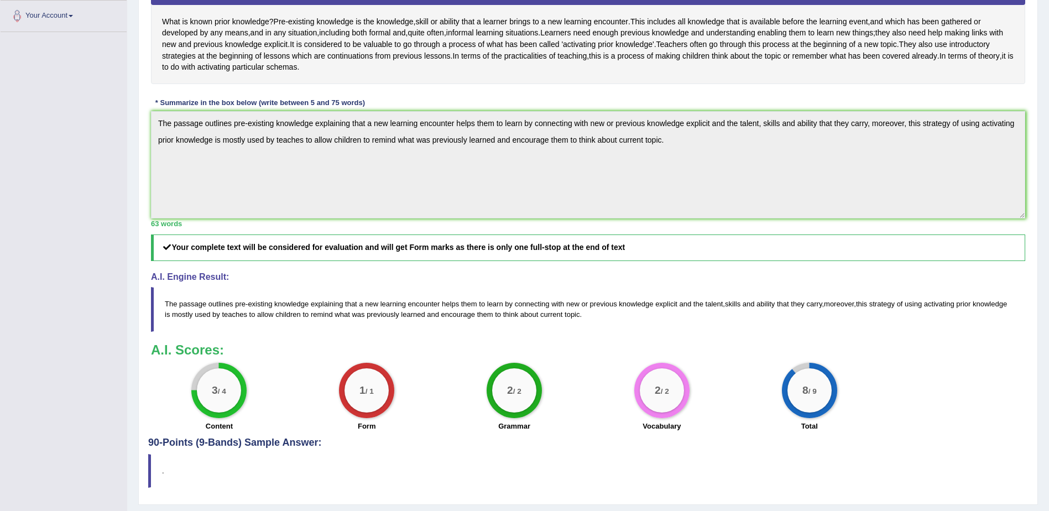
scroll to position [296, 0]
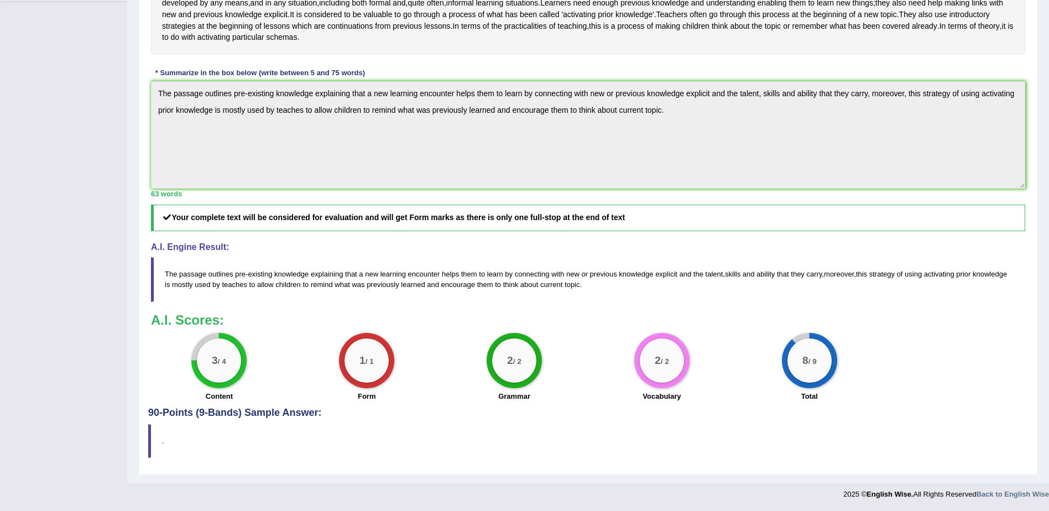
click at [864, 362] on div "8 / 9 Total" at bounding box center [809, 368] width 148 height 71
click at [821, 362] on div "8 / 9" at bounding box center [809, 360] width 44 height 44
click at [638, 355] on div "2 / 2" at bounding box center [661, 360] width 55 height 55
drag, startPoint x: 472, startPoint y: 364, endPoint x: 423, endPoint y: 360, distance: 48.8
click at [470, 364] on div "2 / 2 Grammar" at bounding box center [515, 368] width 148 height 71
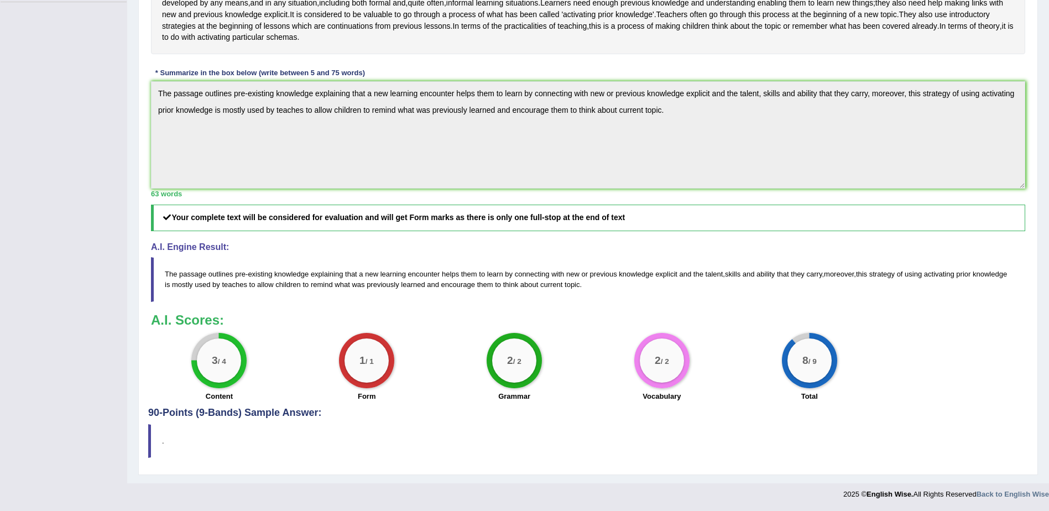
click at [347, 363] on div "1 / 1" at bounding box center [366, 360] width 44 height 44
click at [219, 347] on div "3 / 4" at bounding box center [219, 360] width 44 height 44
click at [219, 356] on div "3 / 4" at bounding box center [219, 360] width 44 height 44
click at [800, 369] on div "8 / 9" at bounding box center [809, 360] width 44 height 44
click at [218, 371] on div "3 / 4" at bounding box center [219, 360] width 44 height 44
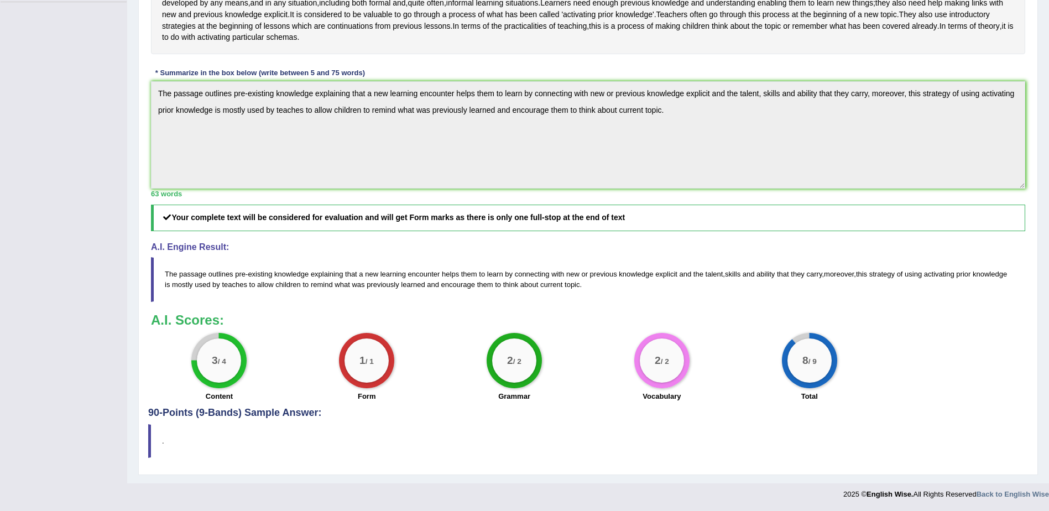
click at [373, 376] on div "1 / 1" at bounding box center [366, 360] width 44 height 44
click at [510, 367] on div "2 / 2" at bounding box center [514, 360] width 44 height 44
click at [655, 367] on big "2" at bounding box center [658, 360] width 6 height 12
click at [76, 81] on div "Toggle navigation Home Practice Questions Speaking Practice Read Aloud Repeat S…" at bounding box center [524, 116] width 1049 height 778
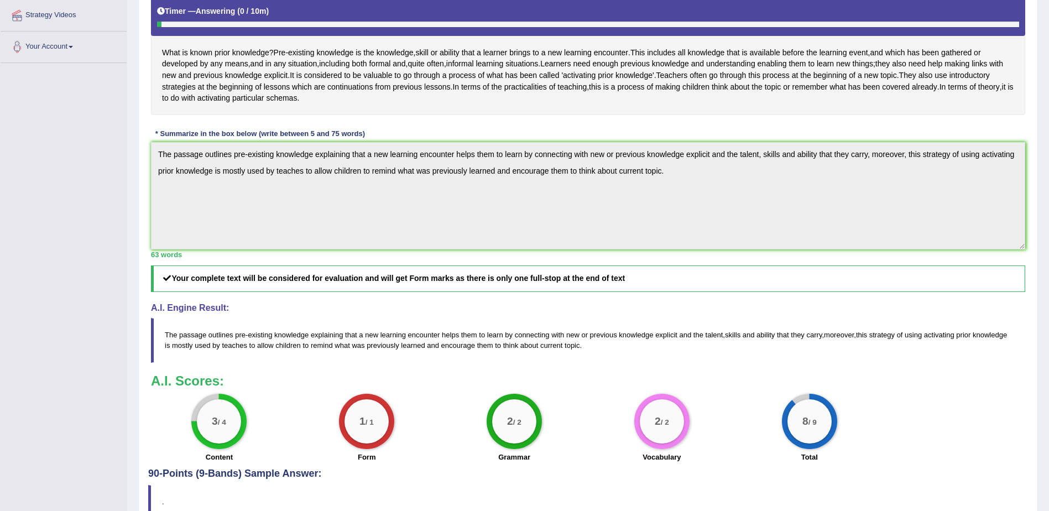
scroll to position [75, 0]
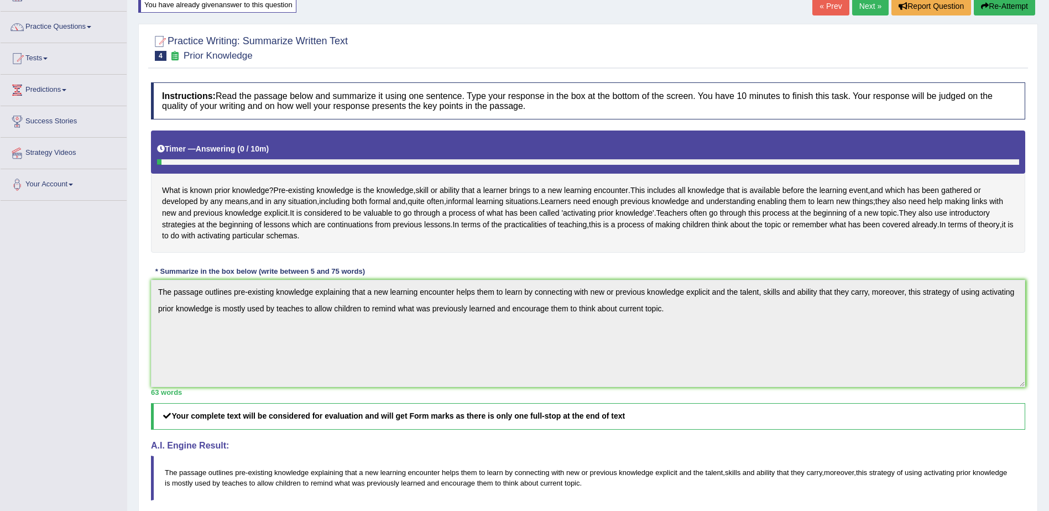
click at [1007, 9] on button "Re-Attempt" at bounding box center [1003, 6] width 61 height 19
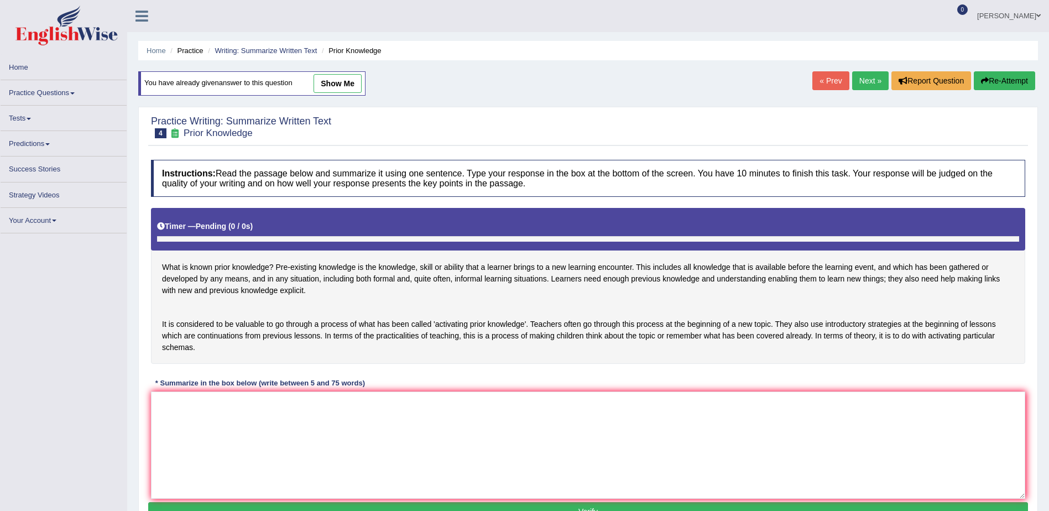
scroll to position [75, 0]
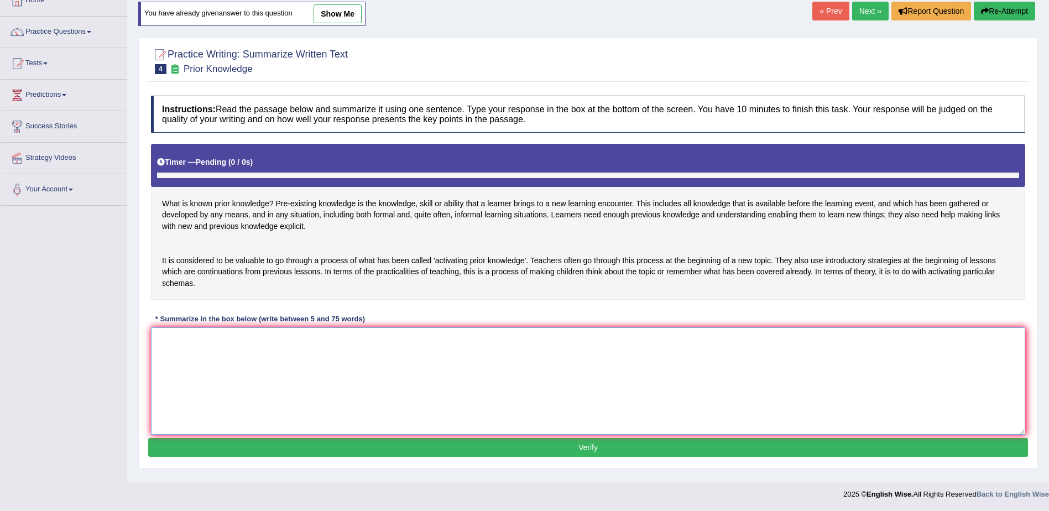
click at [229, 384] on textarea at bounding box center [588, 380] width 874 height 107
paste textarea "The passage outlines pre-existing knowledge explaining that a new learning enco…"
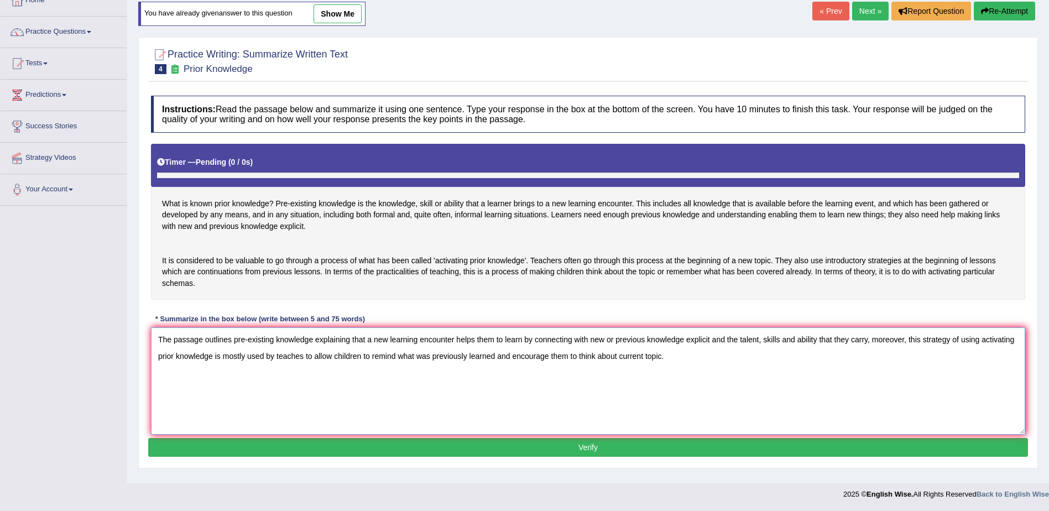
click at [300, 345] on textarea "The passage outlines pre-existing knowledge explaining that a new learning enco…" at bounding box center [588, 380] width 874 height 107
click at [459, 363] on textarea "The passage outlines pre-existing knowldge explaining that a new learning encou…" at bounding box center [588, 380] width 874 height 107
click at [537, 361] on textarea "The passage outlines pre-existing knowldge explaining that a new learning encou…" at bounding box center [588, 380] width 874 height 107
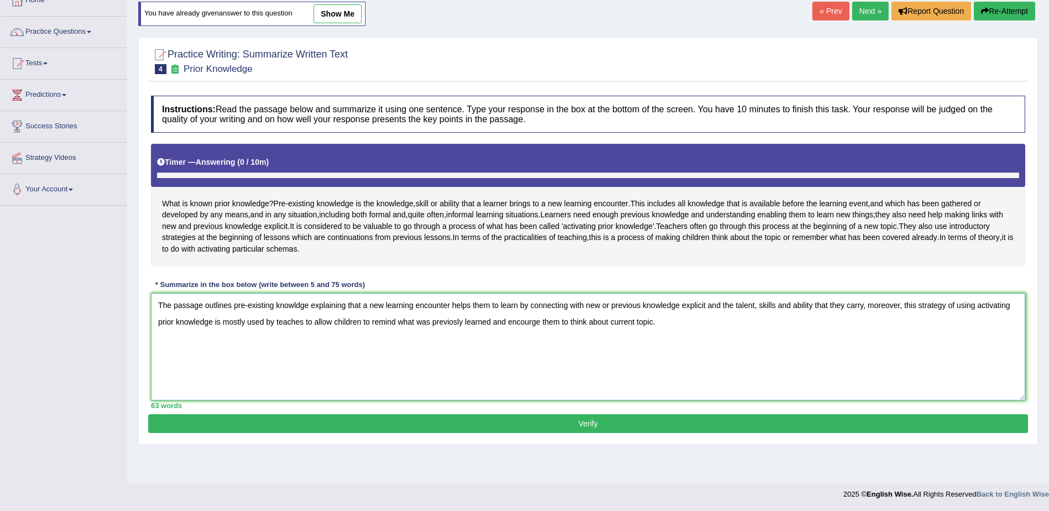
scroll to position [70, 0]
click at [629, 363] on textarea "The passage outlines pre-existing knowldge explaining that a new learning encou…" at bounding box center [588, 346] width 874 height 107
click at [625, 344] on textarea "The passage outlines pre-existing knowldge explaining that a new learning encou…" at bounding box center [588, 346] width 874 height 107
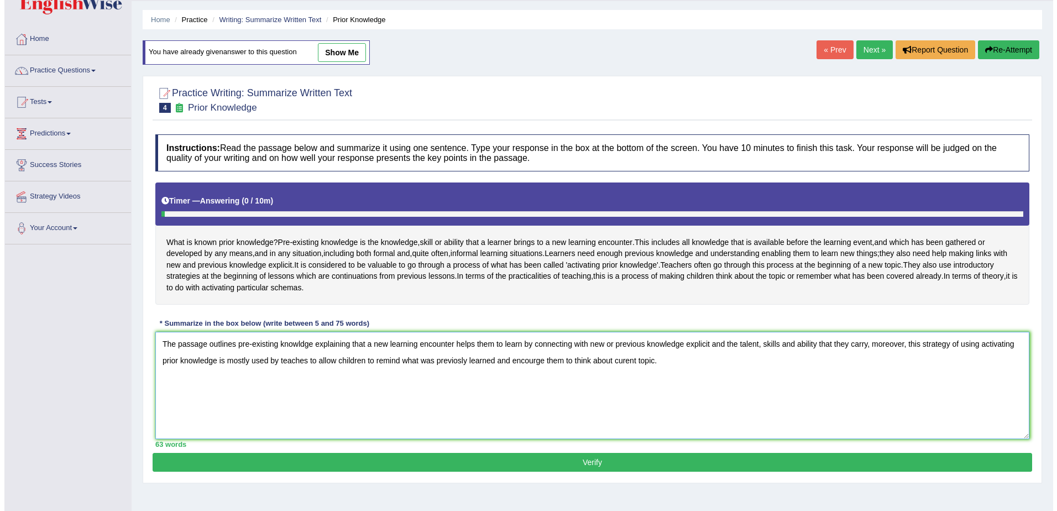
scroll to position [14, 0]
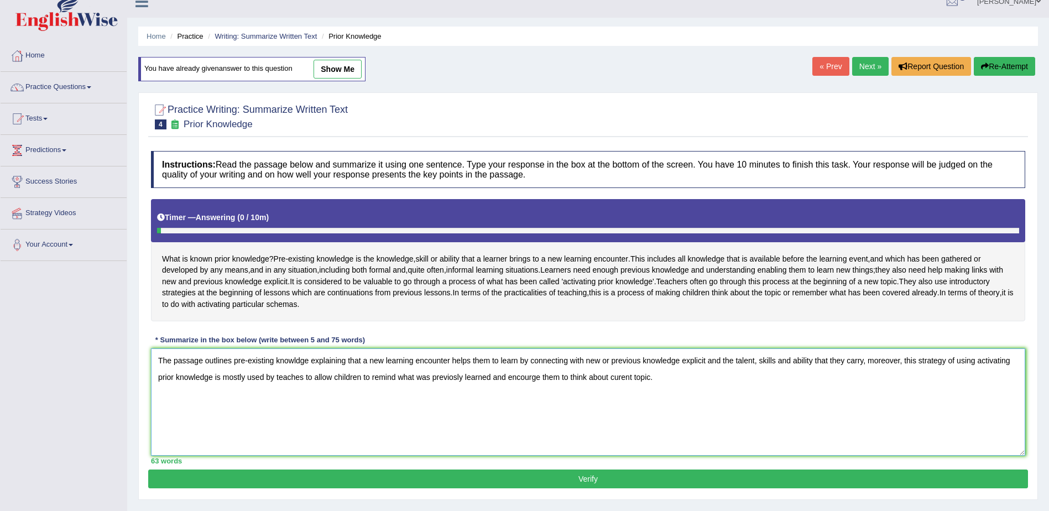
type textarea "The passage outlines pre-existing knowldge explaining that a new learning encou…"
click at [585, 488] on button "Verify" at bounding box center [588, 478] width 880 height 19
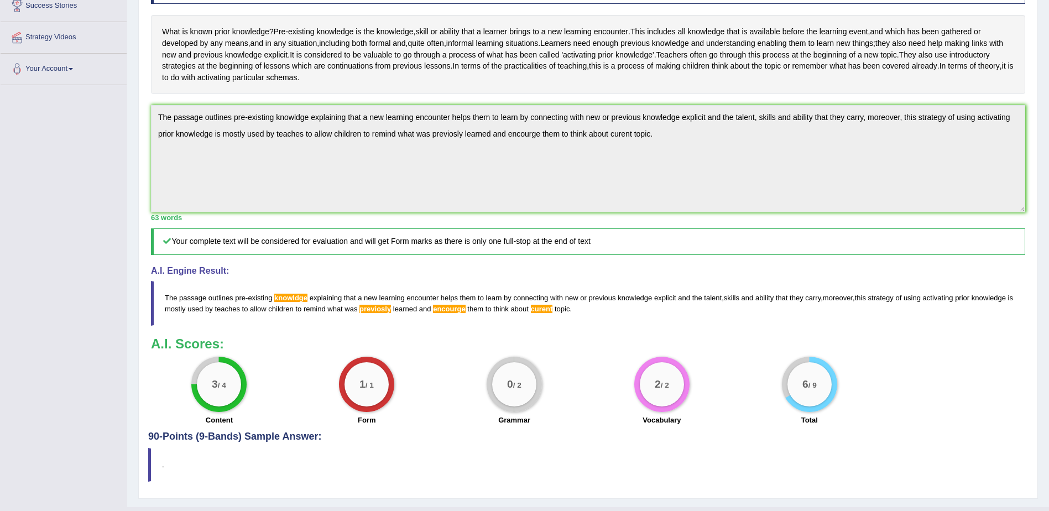
scroll to position [237, 0]
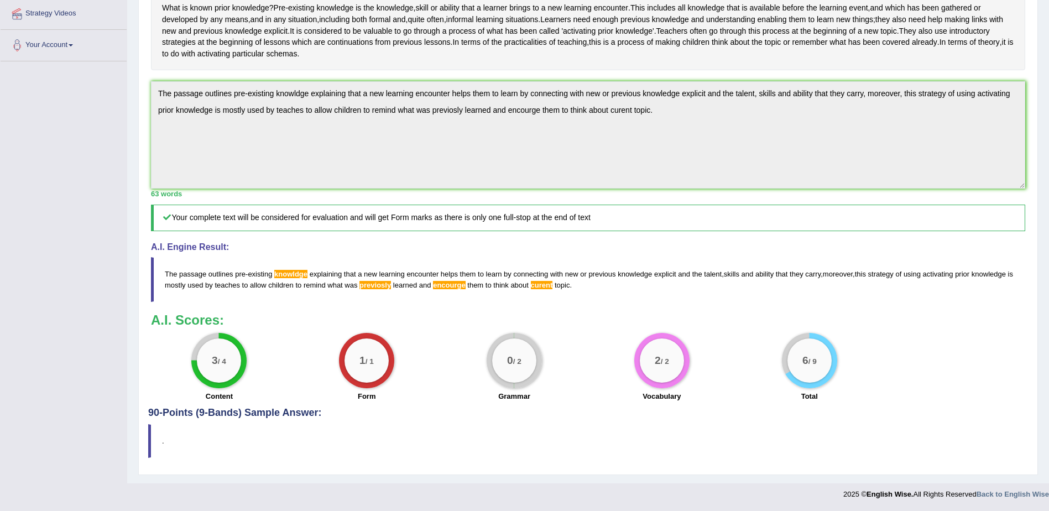
click at [484, 374] on div "0 / 2 Grammar" at bounding box center [515, 368] width 148 height 71
click at [380, 286] on span "previosly" at bounding box center [375, 285] width 32 height 8
click at [382, 285] on span "previosly" at bounding box center [375, 285] width 32 height 8
click at [383, 286] on span "previosly" at bounding box center [375, 285] width 32 height 8
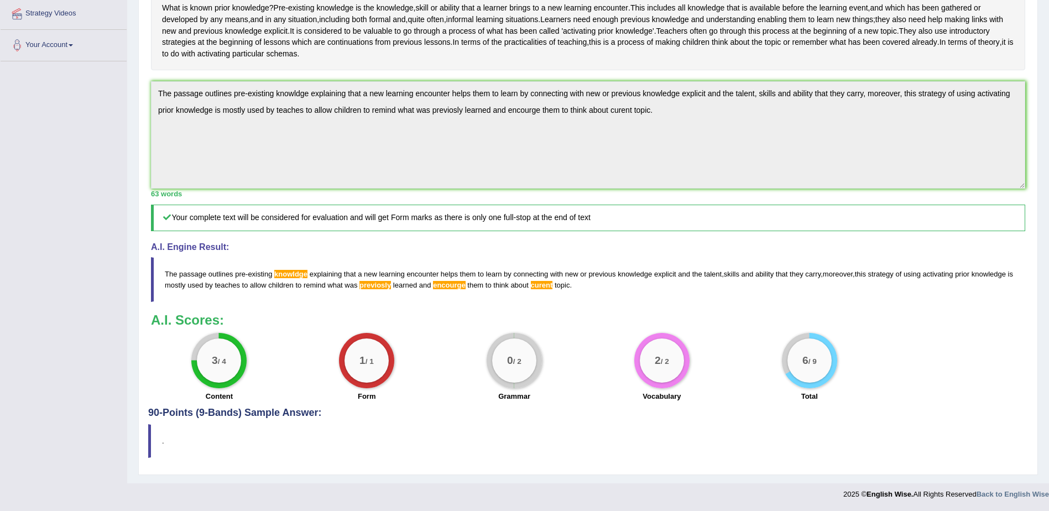
click at [384, 287] on span "previosly" at bounding box center [375, 285] width 32 height 8
click at [543, 285] on span "curent" at bounding box center [542, 285] width 22 height 8
click at [544, 287] on span "curent" at bounding box center [542, 285] width 22 height 8
click at [448, 286] on span "encourge" at bounding box center [449, 285] width 33 height 8
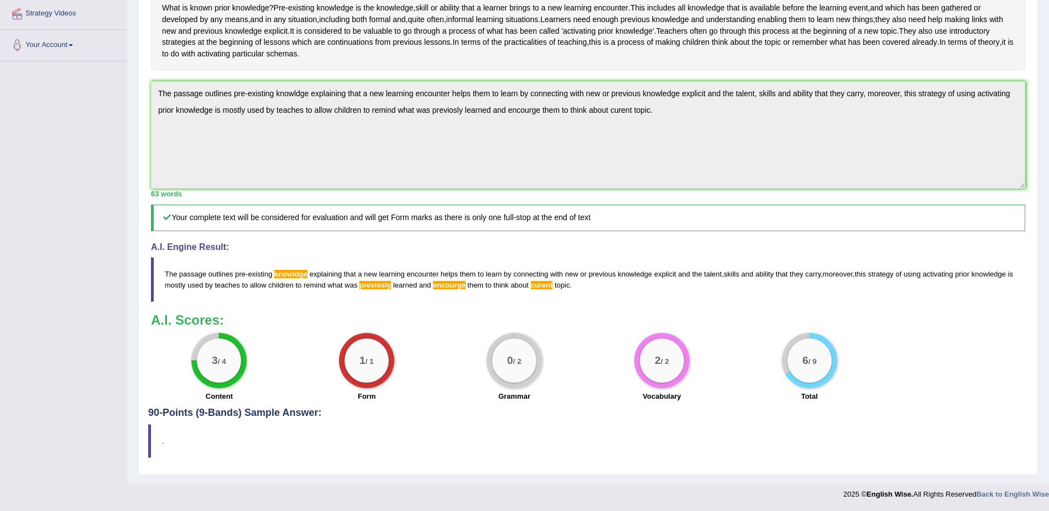
click at [448, 286] on span "encourge" at bounding box center [449, 285] width 33 height 8
click at [378, 283] on span "previosly" at bounding box center [375, 285] width 32 height 8
click at [299, 274] on span "knowldge" at bounding box center [290, 274] width 33 height 8
click at [456, 287] on span "encourge" at bounding box center [449, 285] width 33 height 8
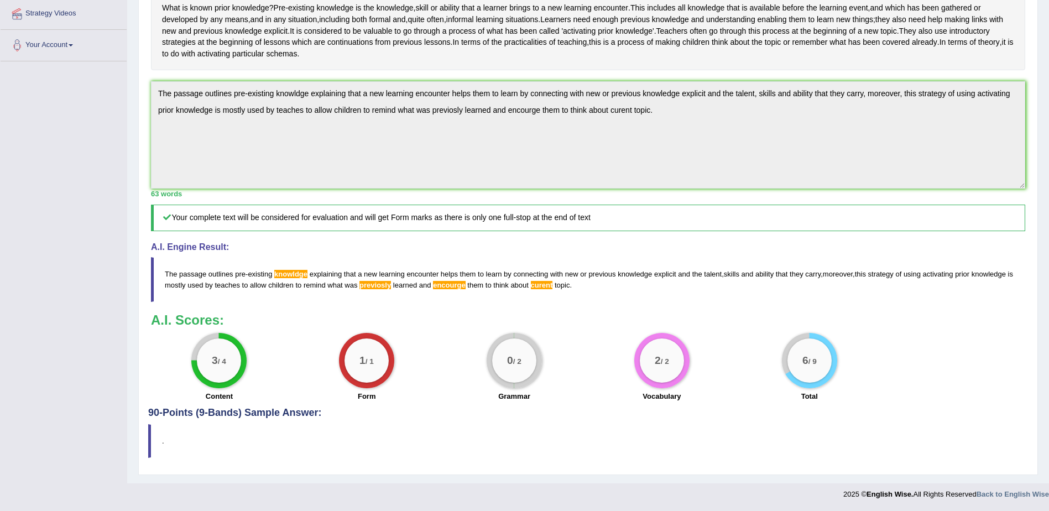
click at [546, 284] on span "curent" at bounding box center [542, 285] width 22 height 8
click at [296, 273] on span "knowldge" at bounding box center [290, 274] width 33 height 8
click at [559, 286] on span "topic" at bounding box center [561, 285] width 15 height 8
click at [557, 285] on span "topic" at bounding box center [561, 285] width 15 height 8
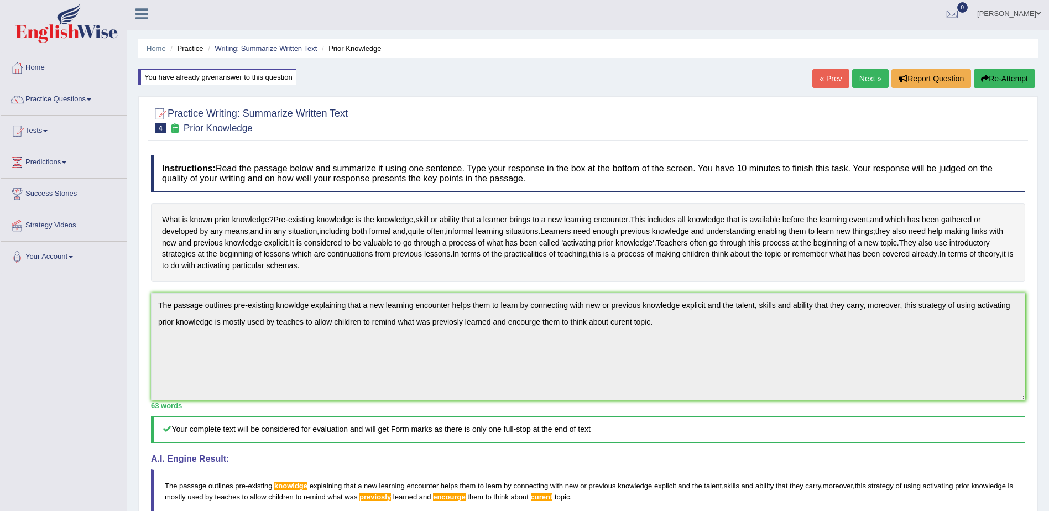
scroll to position [0, 0]
